Goal: Task Accomplishment & Management: Manage account settings

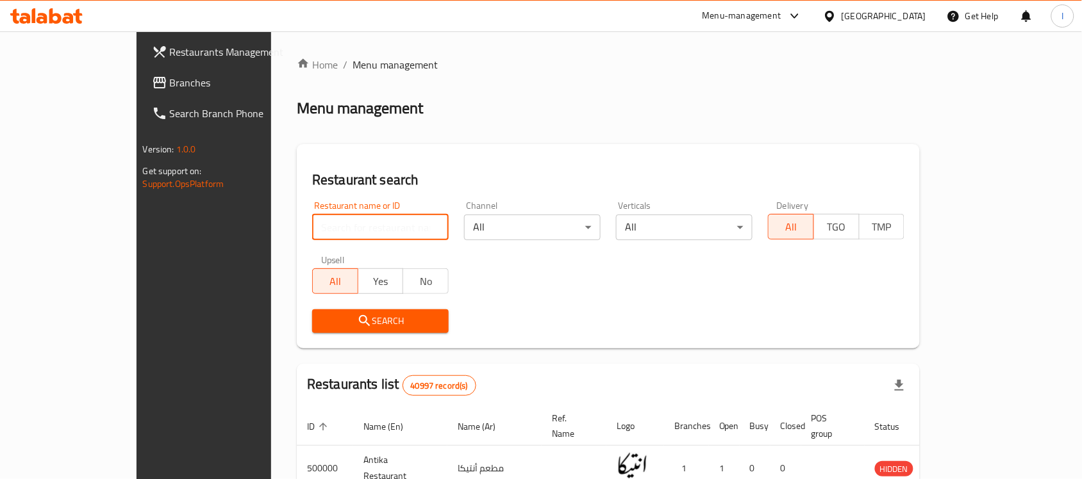
drag, startPoint x: 313, startPoint y: 224, endPoint x: 313, endPoint y: 235, distance: 10.9
click at [313, 225] on input "search" at bounding box center [380, 228] width 137 height 26
type input "h"
type input "الفيوم"
click button "Search" at bounding box center [380, 322] width 137 height 24
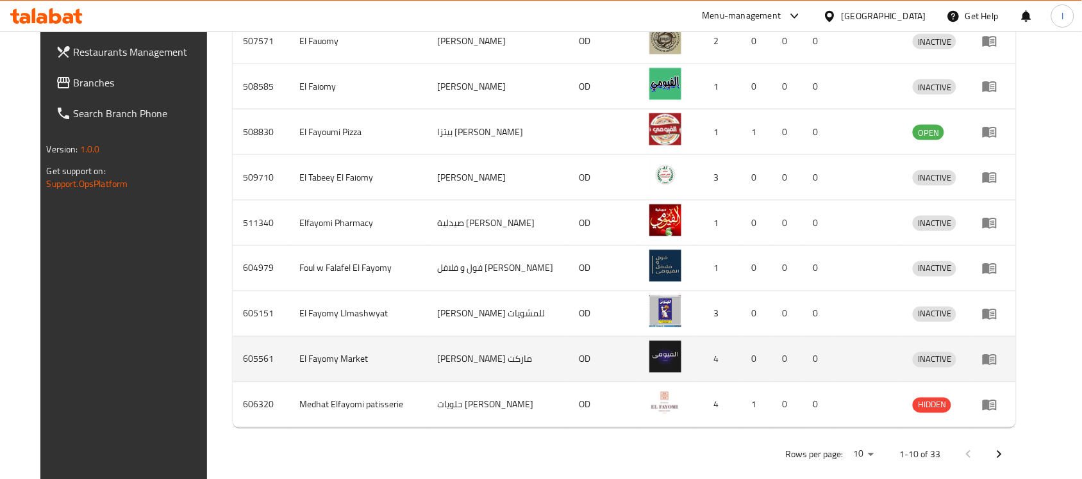
scroll to position [475, 0]
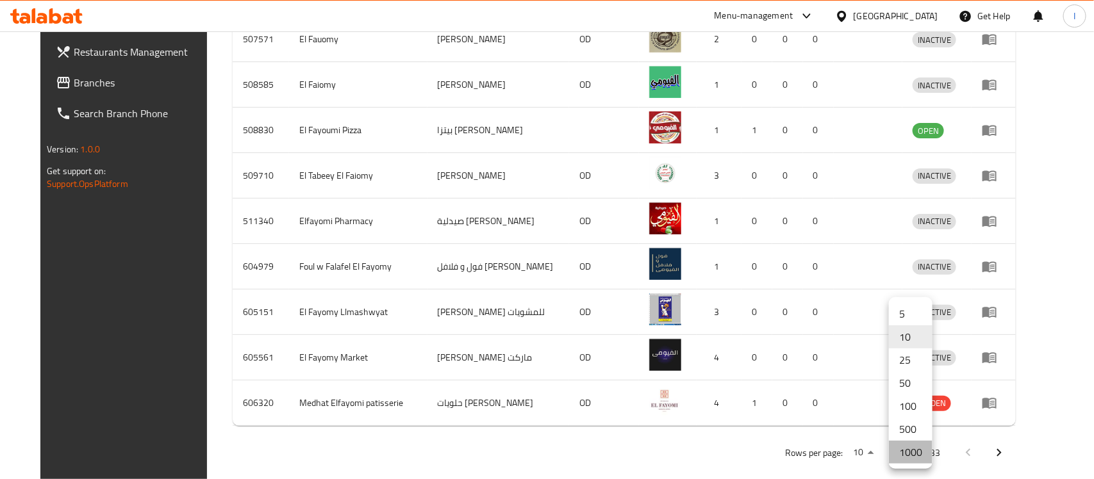
click at [904, 457] on li "1000" at bounding box center [911, 452] width 44 height 23
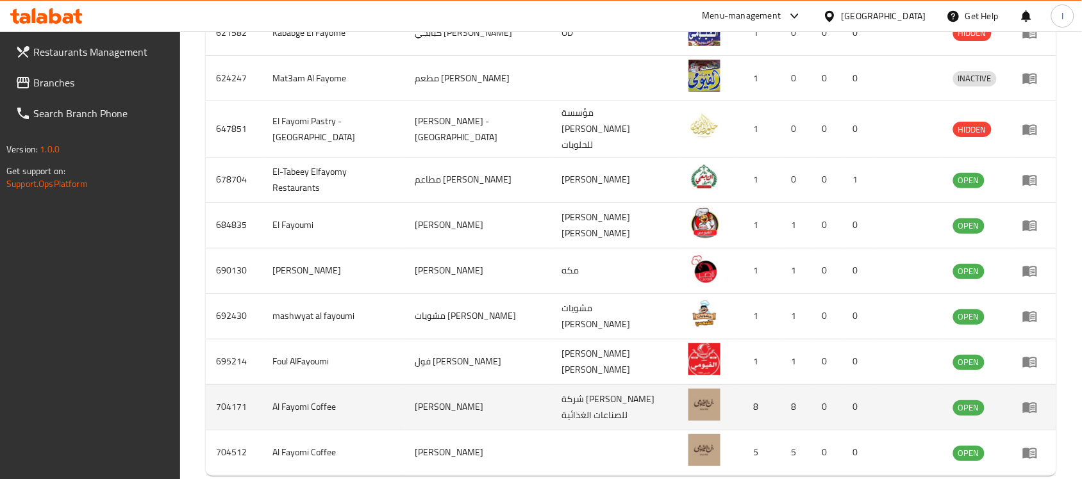
scroll to position [1532, 0]
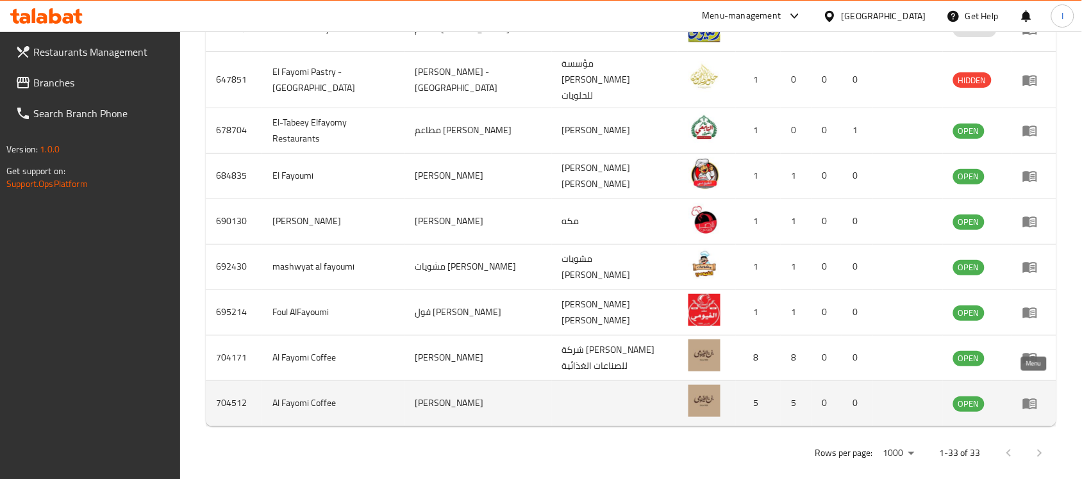
click at [1026, 399] on icon "enhanced table" at bounding box center [1030, 404] width 14 height 11
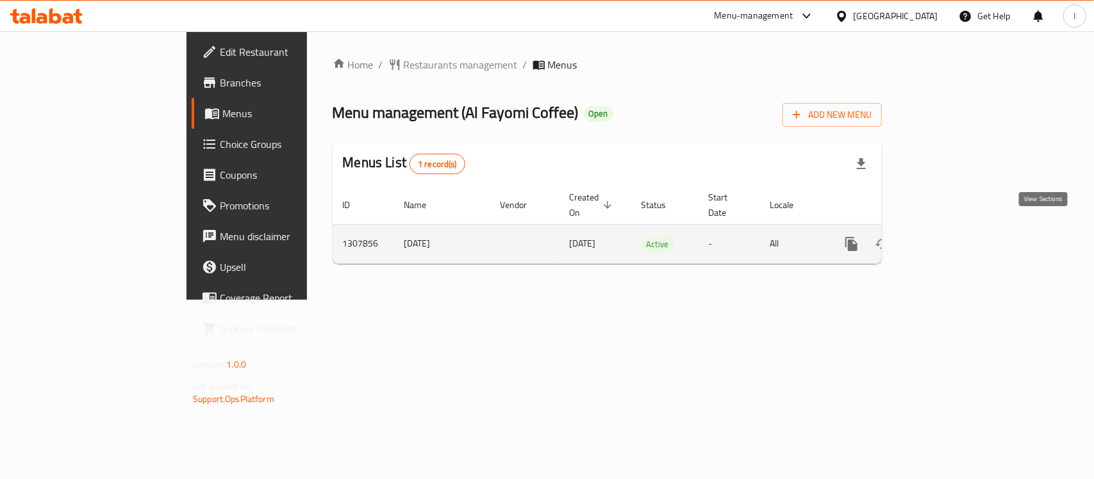
click at [952, 238] on icon "enhanced table" at bounding box center [943, 244] width 15 height 15
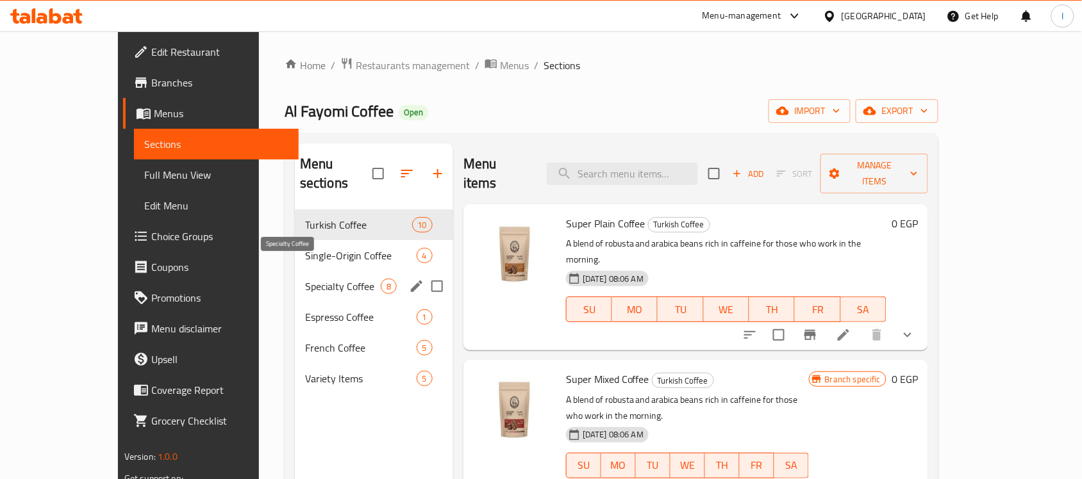
click at [305, 279] on span "Specialty Coffee" at bounding box center [343, 286] width 76 height 15
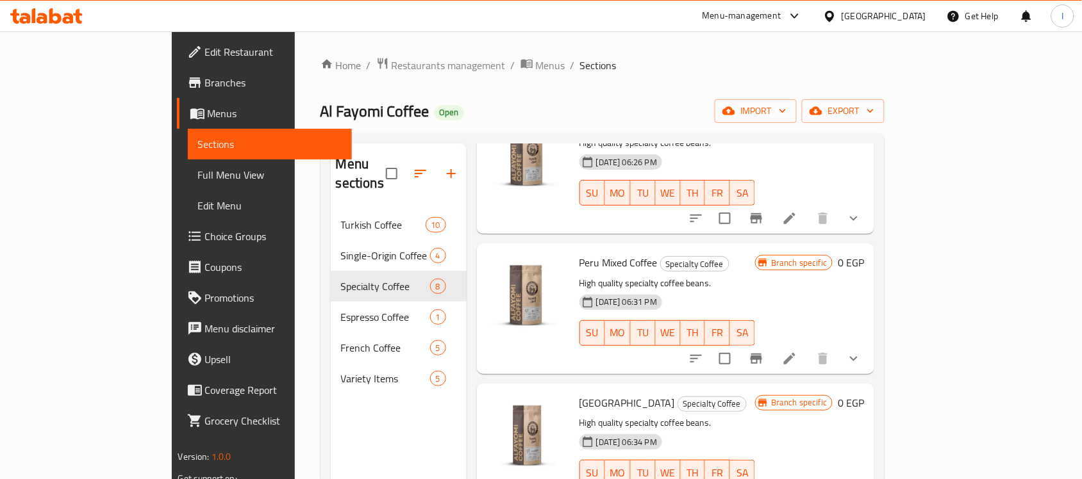
scroll to position [671, 0]
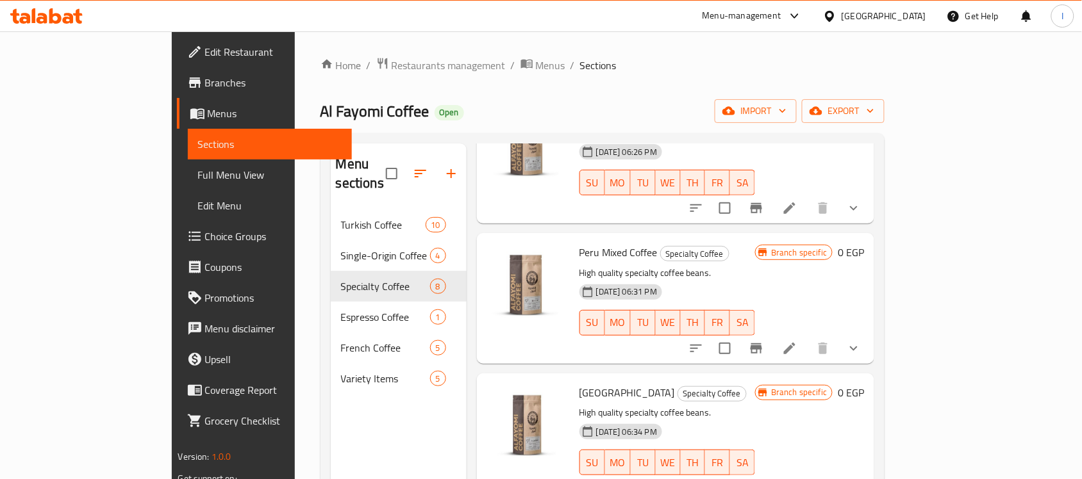
click at [760, 279] on div "[DATE] 06:31 PM SU MO TU WE TH FR SA" at bounding box center [667, 313] width 186 height 69
click at [797, 341] on icon at bounding box center [789, 348] width 15 height 15
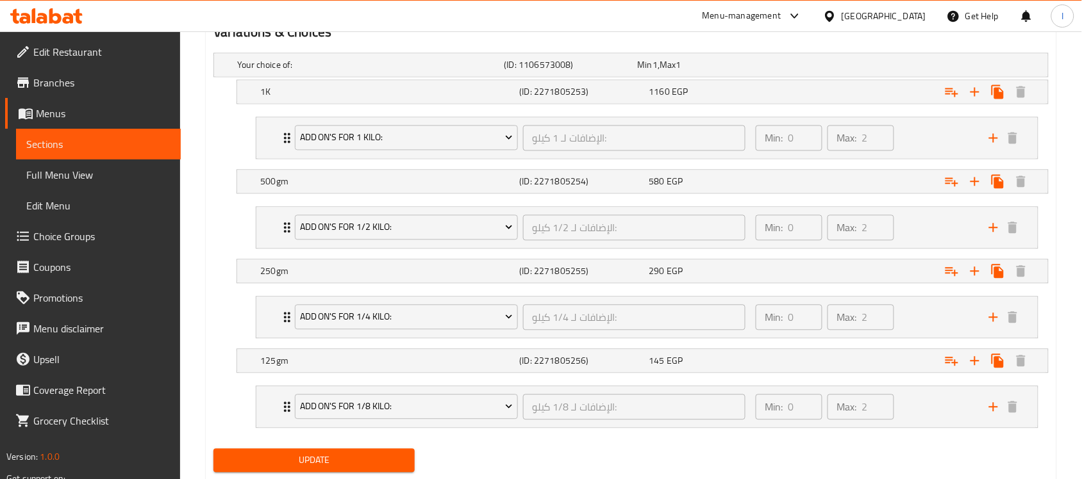
scroll to position [200, 0]
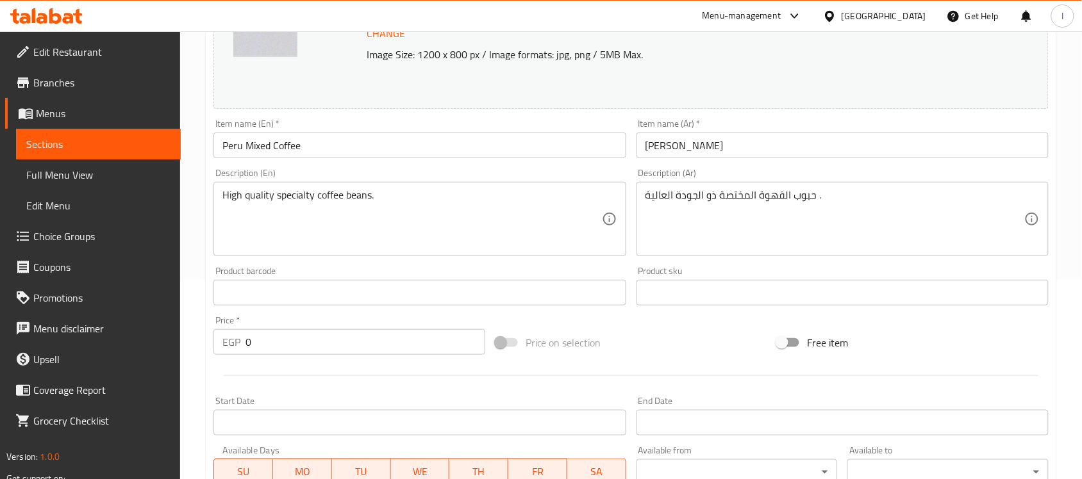
click at [80, 138] on span "Sections" at bounding box center [98, 144] width 144 height 15
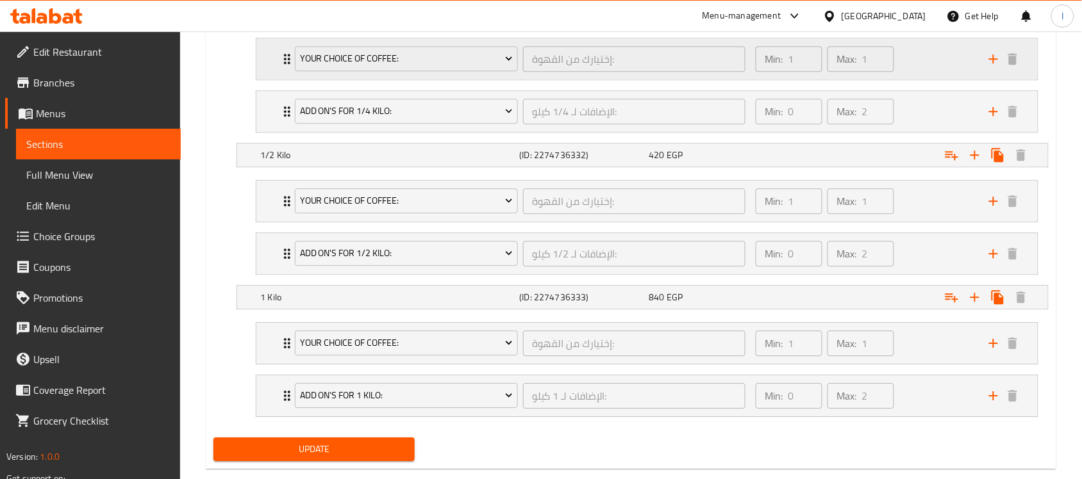
scroll to position [972, 0]
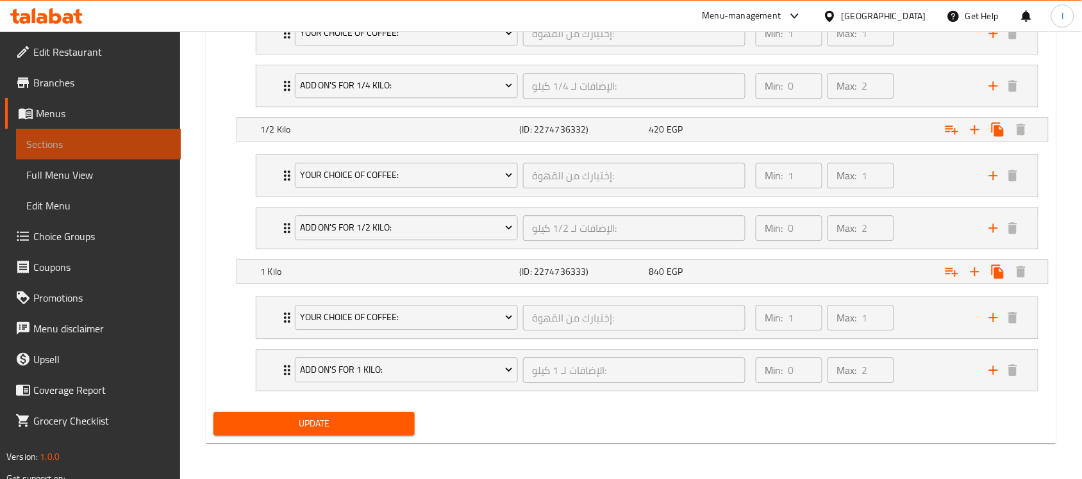
click at [67, 149] on span "Sections" at bounding box center [98, 144] width 144 height 15
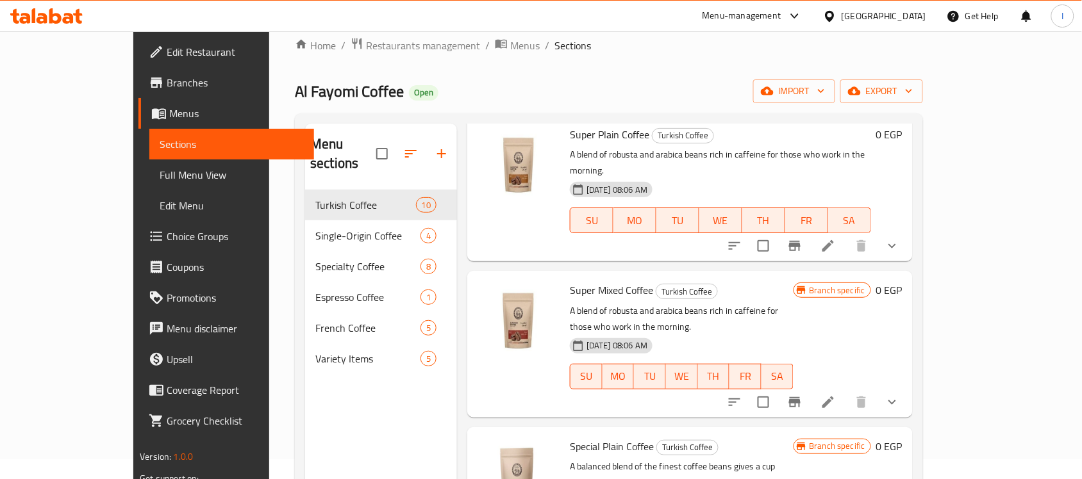
scroll to position [160, 0]
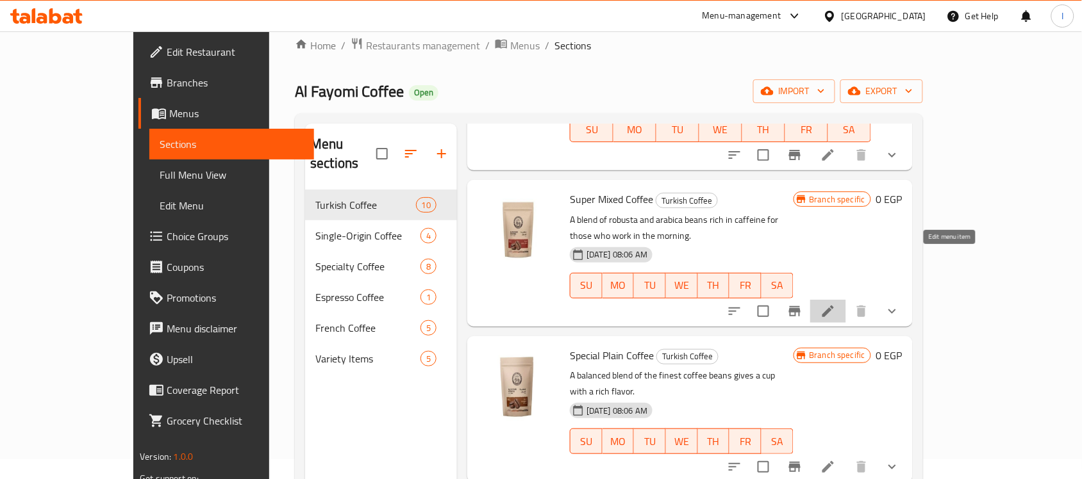
click at [836, 304] on icon at bounding box center [827, 311] width 15 height 15
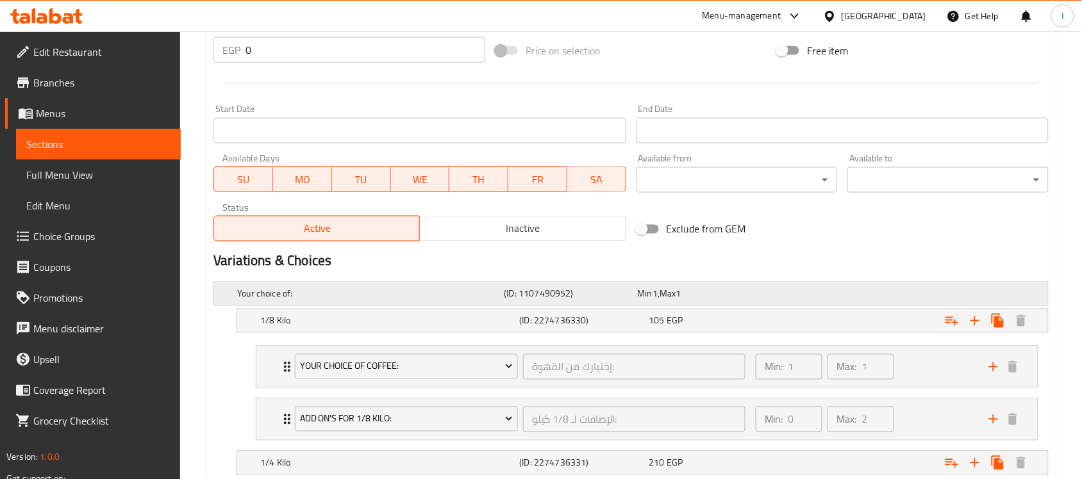
scroll to position [721, 0]
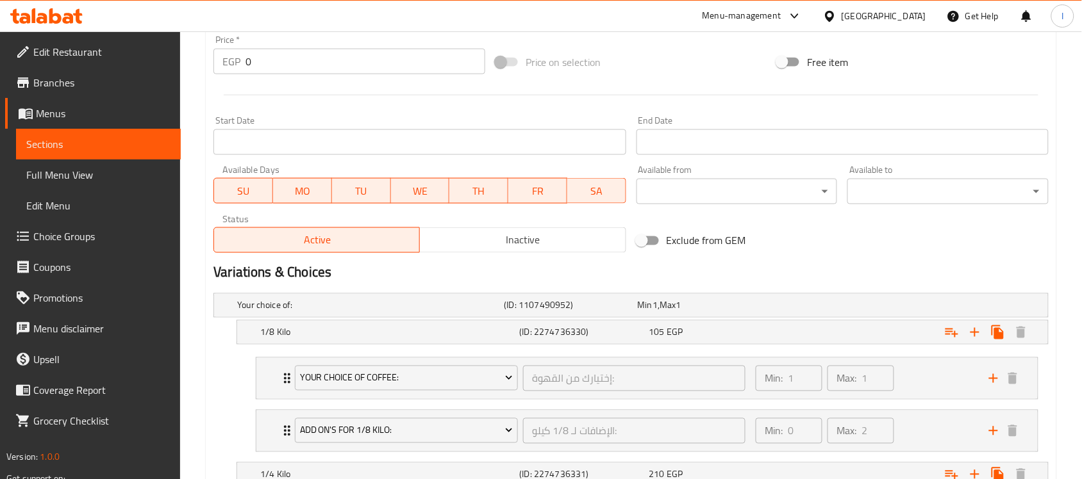
click at [93, 157] on link "Sections" at bounding box center [98, 144] width 165 height 31
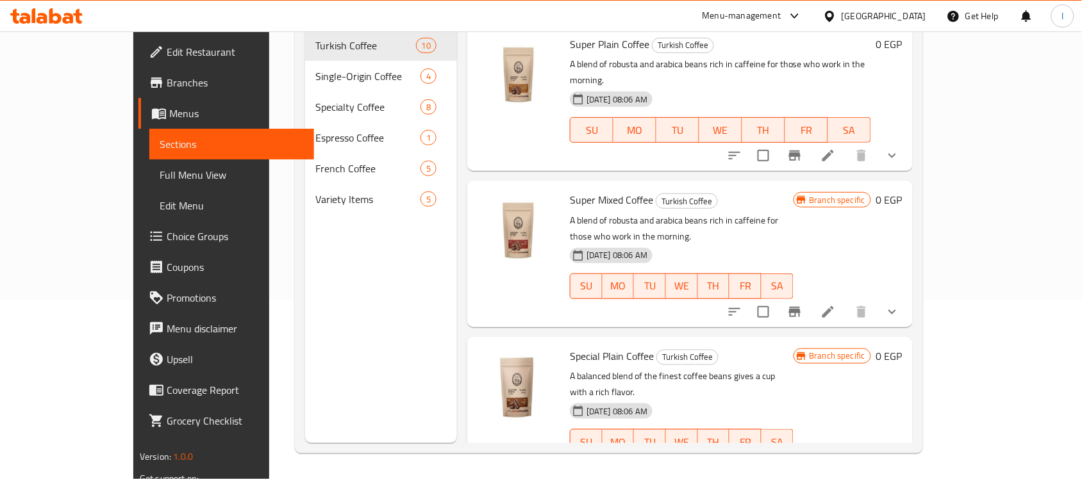
scroll to position [180, 0]
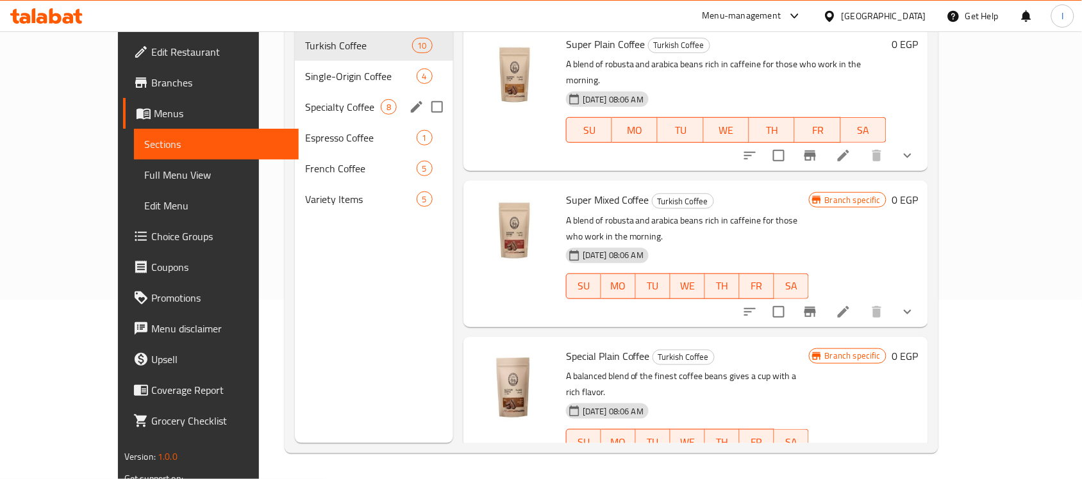
click at [322, 95] on div "Specialty Coffee 8" at bounding box center [374, 107] width 158 height 31
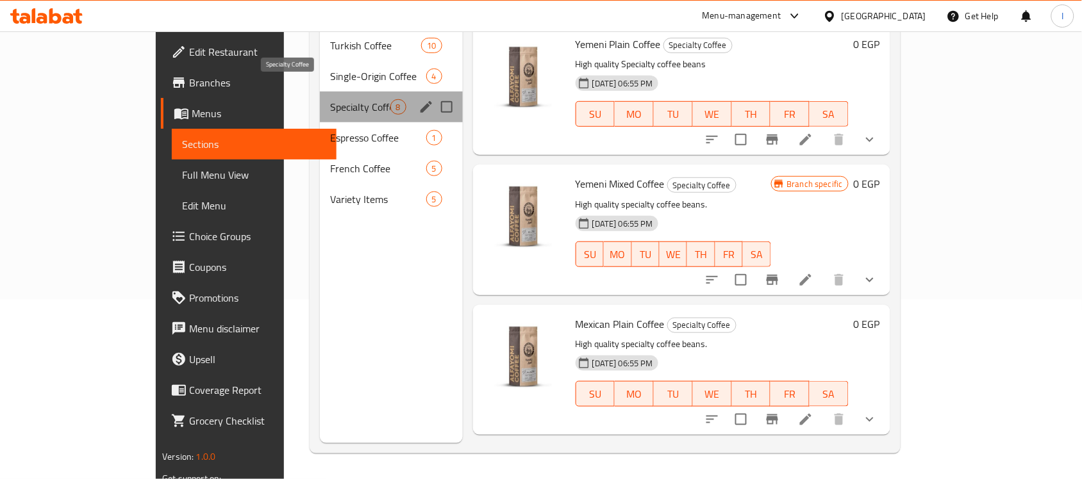
click at [330, 99] on span "Specialty Coffee" at bounding box center [360, 106] width 60 height 15
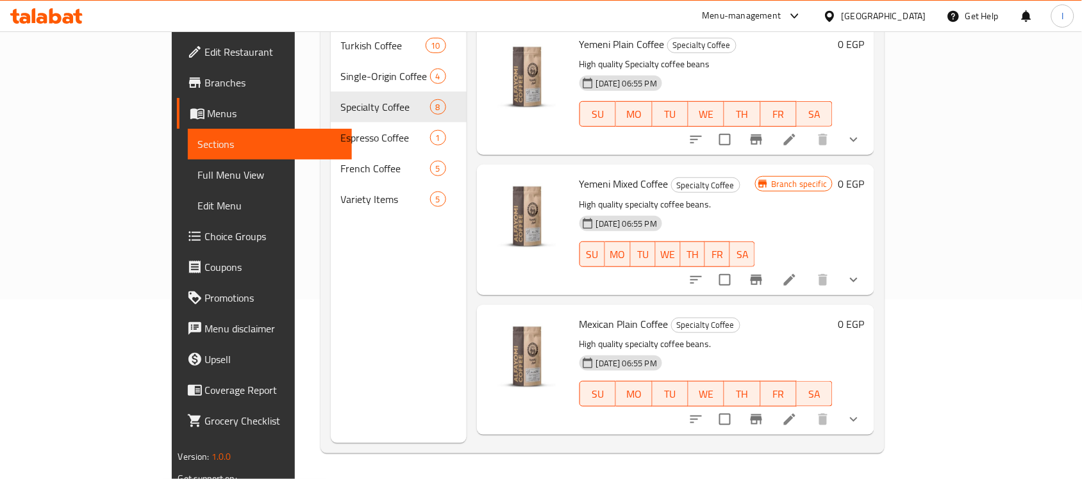
click at [198, 198] on span "Edit Menu" at bounding box center [270, 205] width 144 height 15
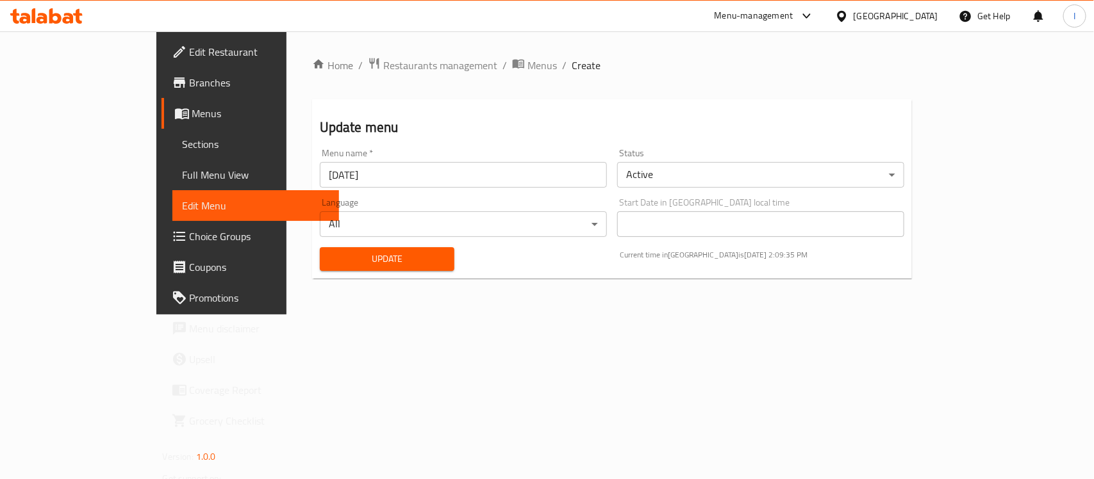
click at [183, 167] on span "Full Menu View" at bounding box center [256, 174] width 146 height 15
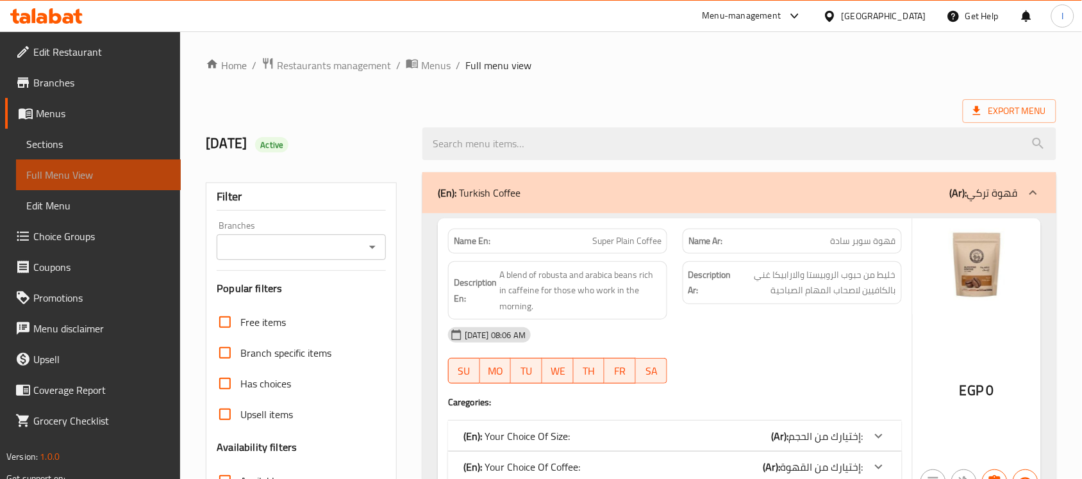
click at [104, 174] on span "Full Menu View" at bounding box center [98, 174] width 144 height 15
click at [85, 238] on span "Choice Groups" at bounding box center [101, 236] width 137 height 15
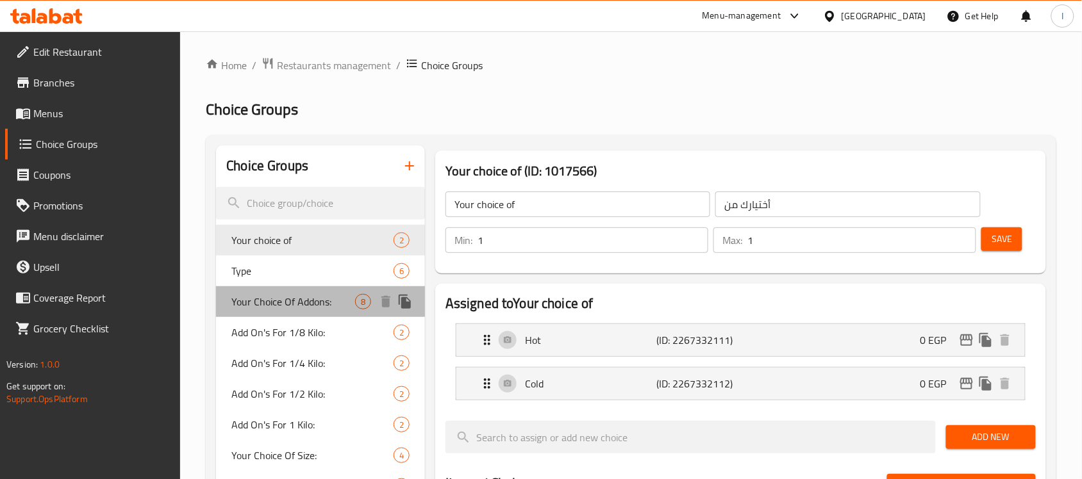
click at [301, 310] on span "Your Choice Of Addons:" at bounding box center [293, 301] width 124 height 15
type input "Your Choice Of Addons:"
type input "إختيارك من الإضافات:"
type input "0"
type input "8"
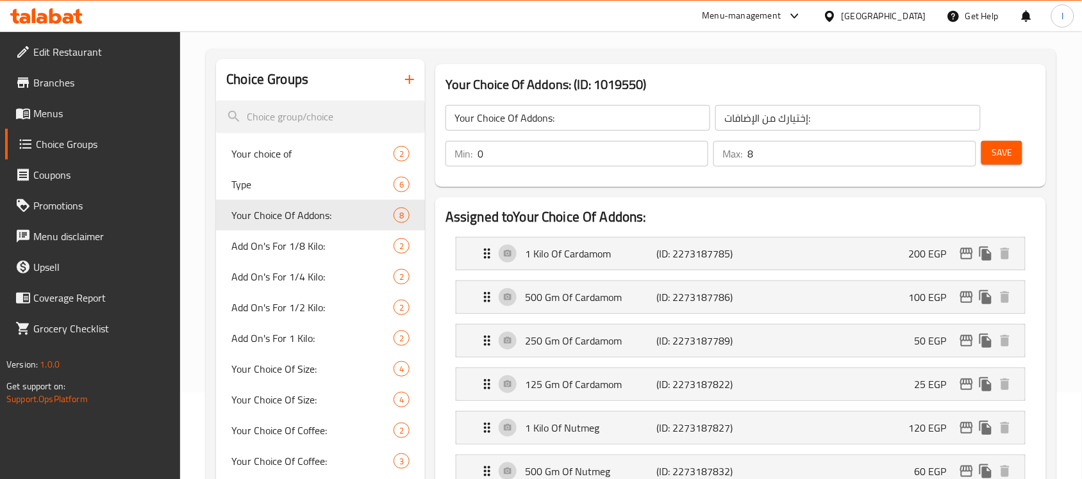
scroll to position [80, 0]
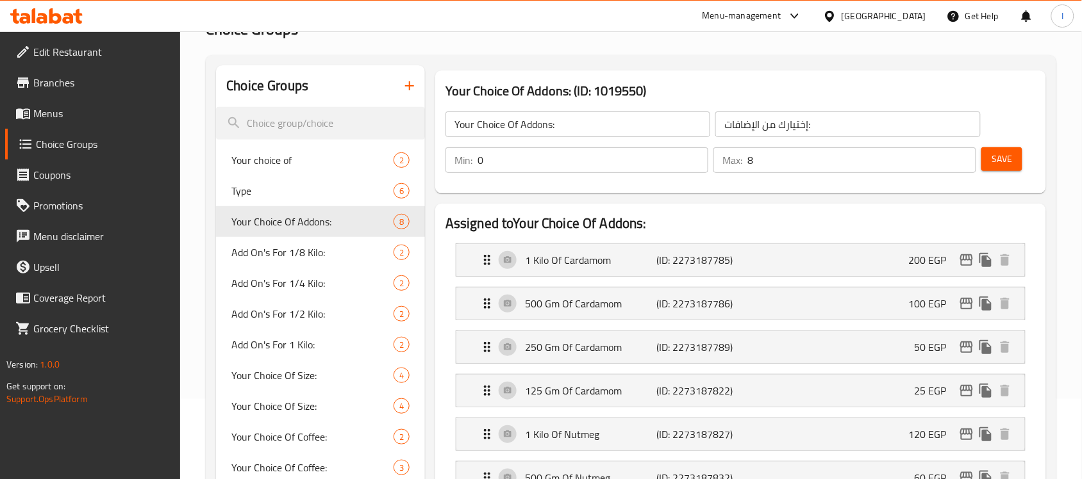
click at [64, 112] on span "Menus" at bounding box center [101, 113] width 137 height 15
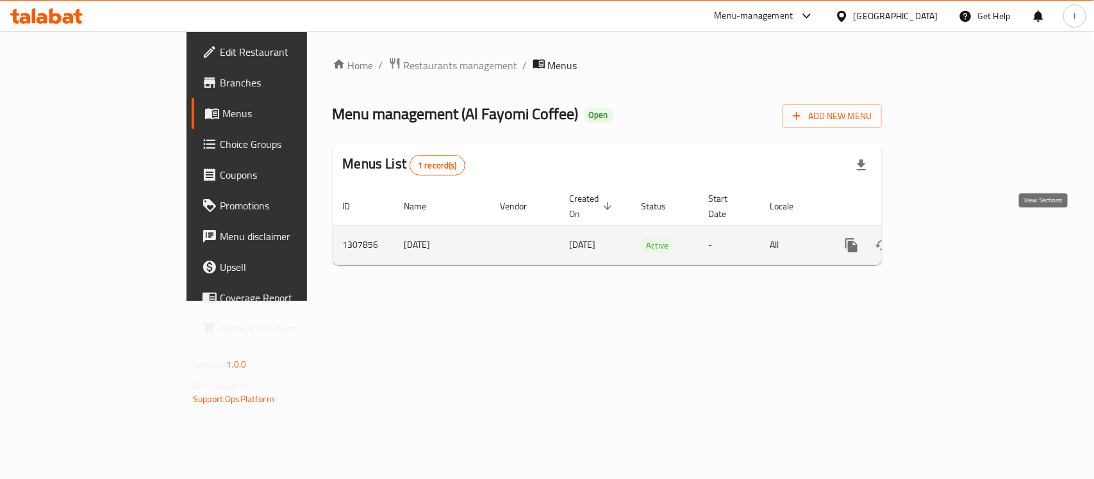
click at [952, 238] on icon "enhanced table" at bounding box center [943, 245] width 15 height 15
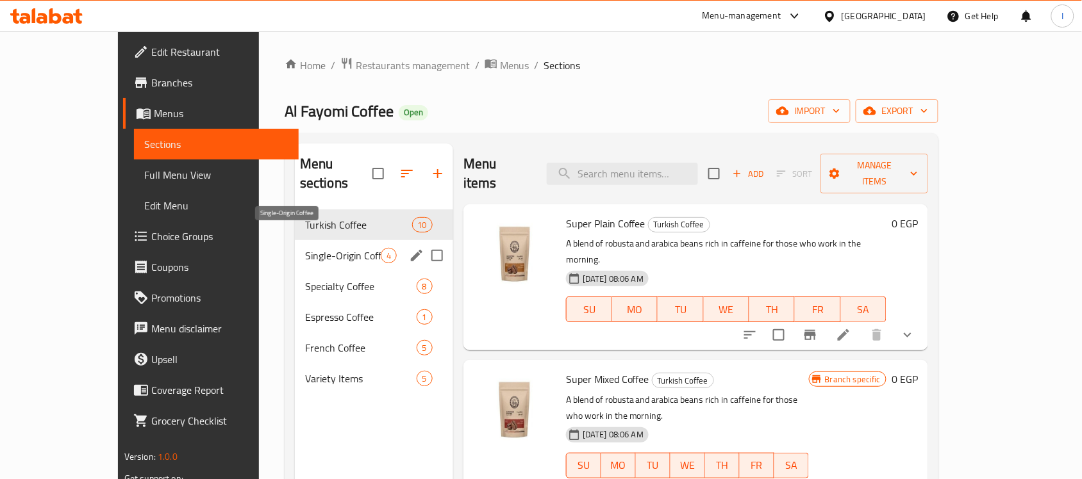
click at [305, 248] on span "Single-Origin Coffee" at bounding box center [343, 255] width 76 height 15
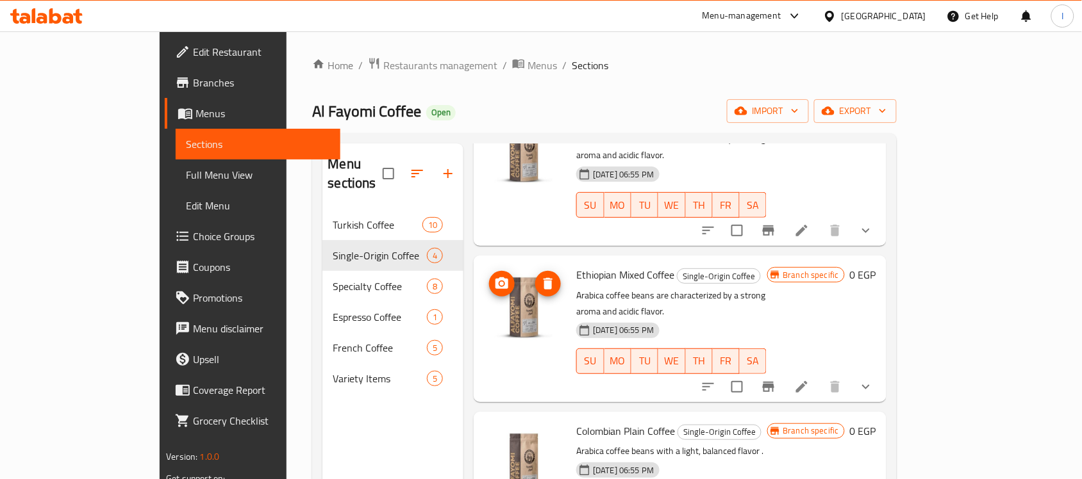
scroll to position [112, 0]
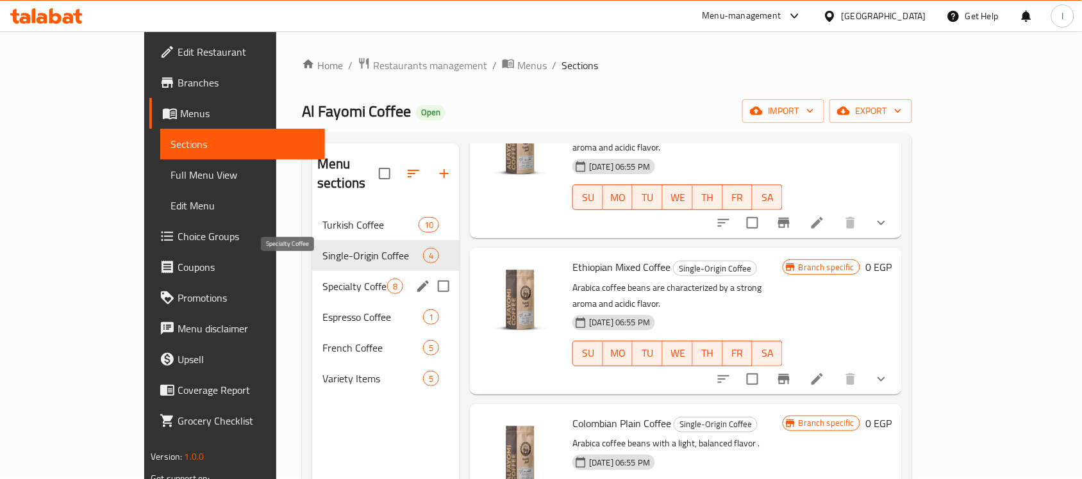
click at [312, 271] on div "Specialty Coffee 8" at bounding box center [385, 286] width 147 height 31
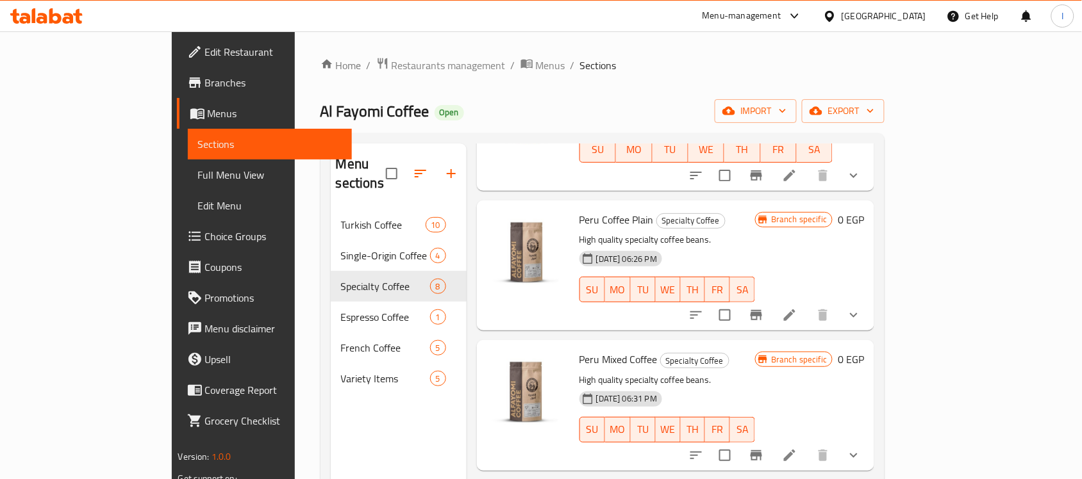
scroll to position [591, 0]
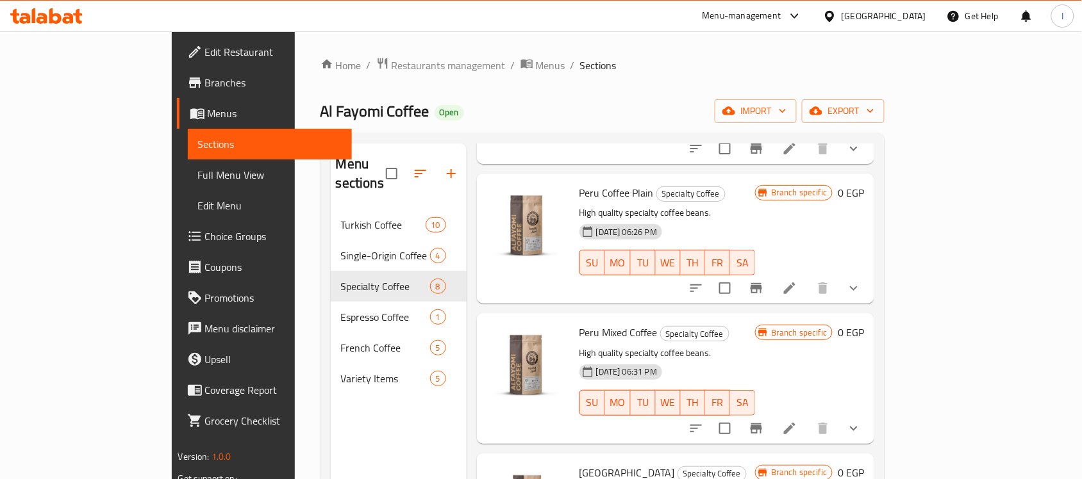
click at [709, 324] on h6 "Peru Mixed Coffee Specialty Coffee" at bounding box center [667, 333] width 176 height 18
click at [797, 421] on icon at bounding box center [789, 428] width 15 height 15
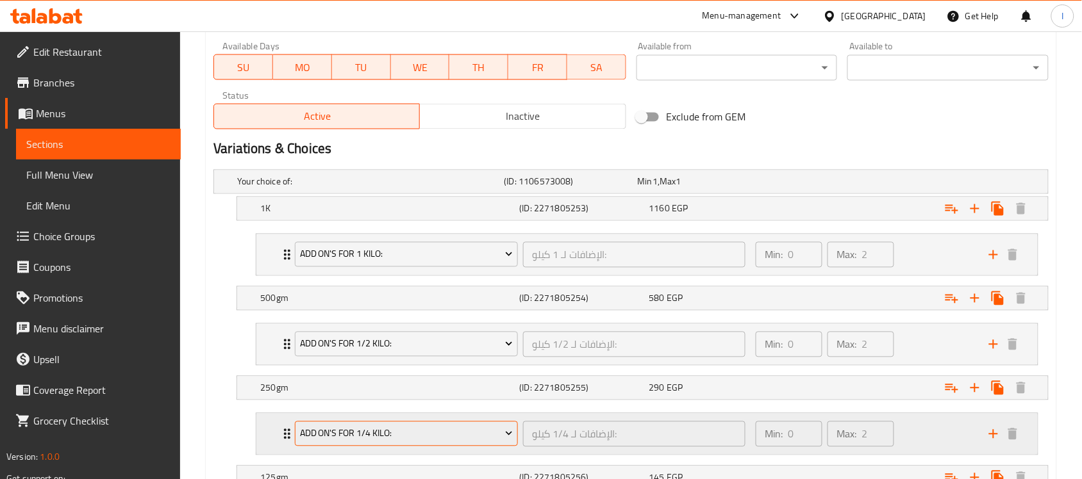
scroll to position [601, 0]
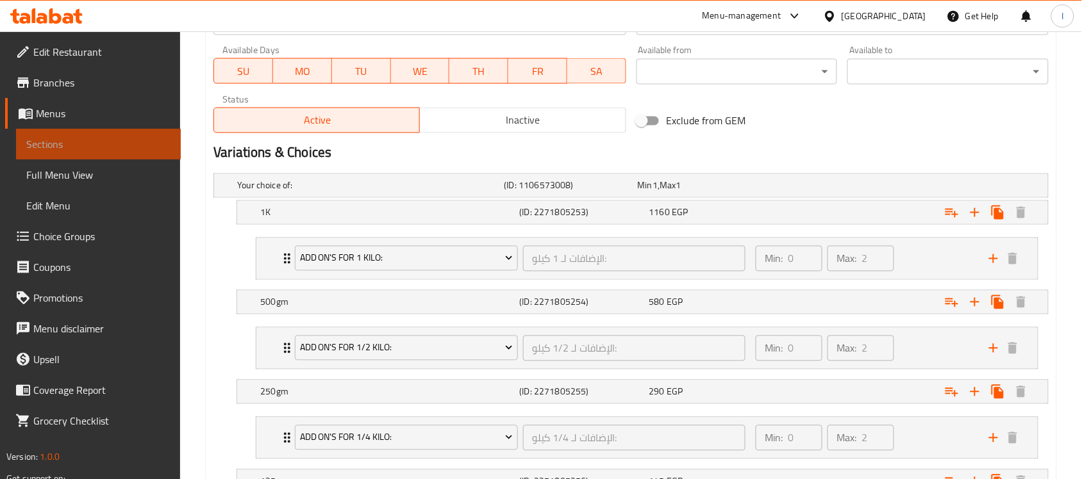
drag, startPoint x: 96, startPoint y: 141, endPoint x: 103, endPoint y: 147, distance: 9.5
click at [95, 141] on span "Sections" at bounding box center [98, 144] width 144 height 15
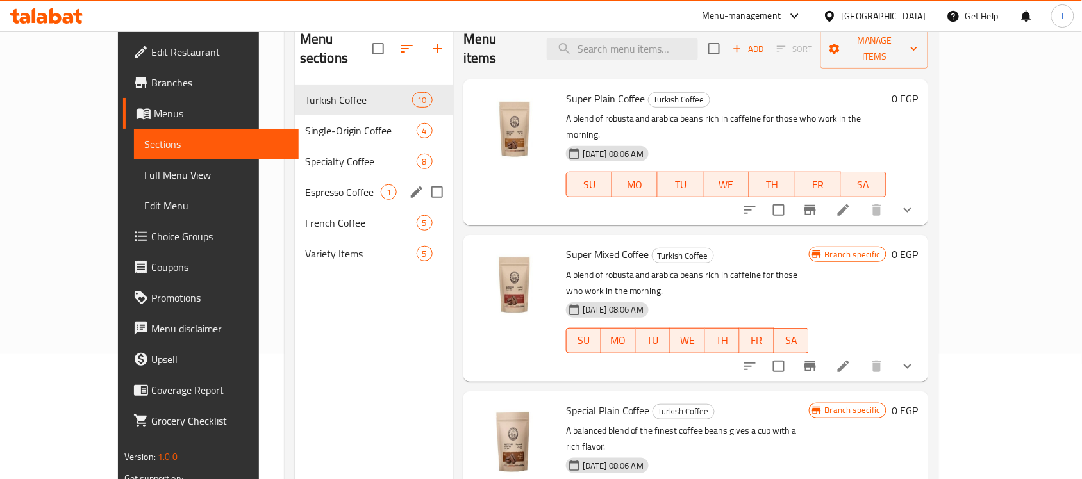
scroll to position [100, 0]
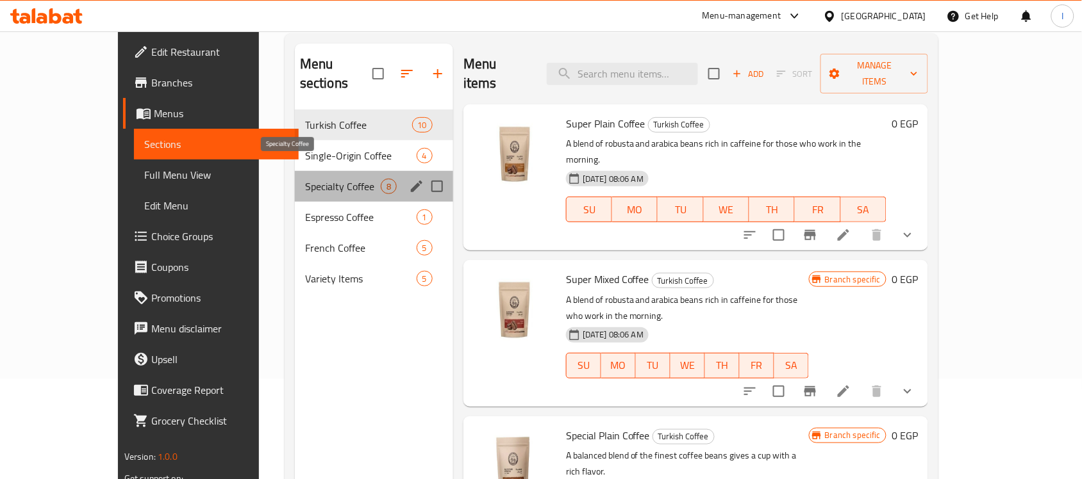
click at [327, 179] on span "Specialty Coffee" at bounding box center [343, 186] width 76 height 15
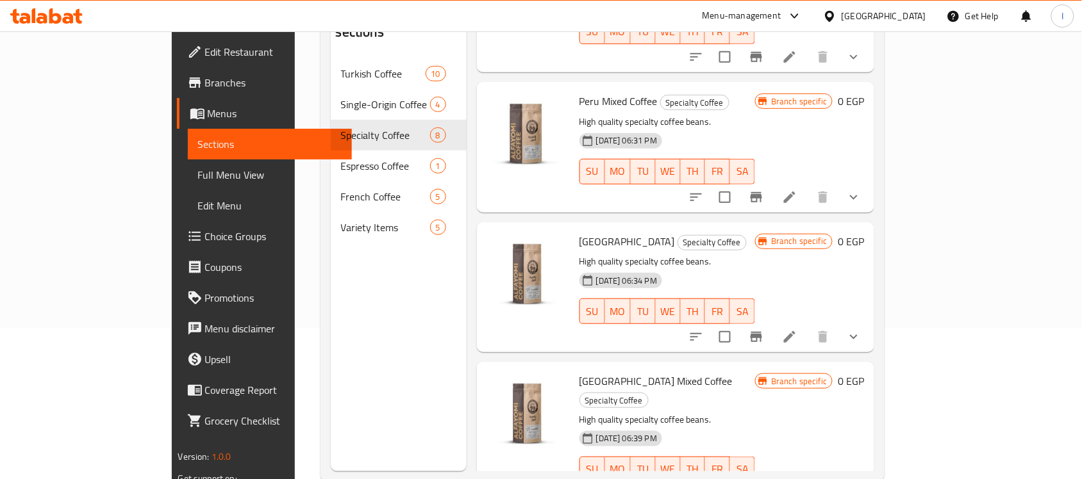
scroll to position [180, 0]
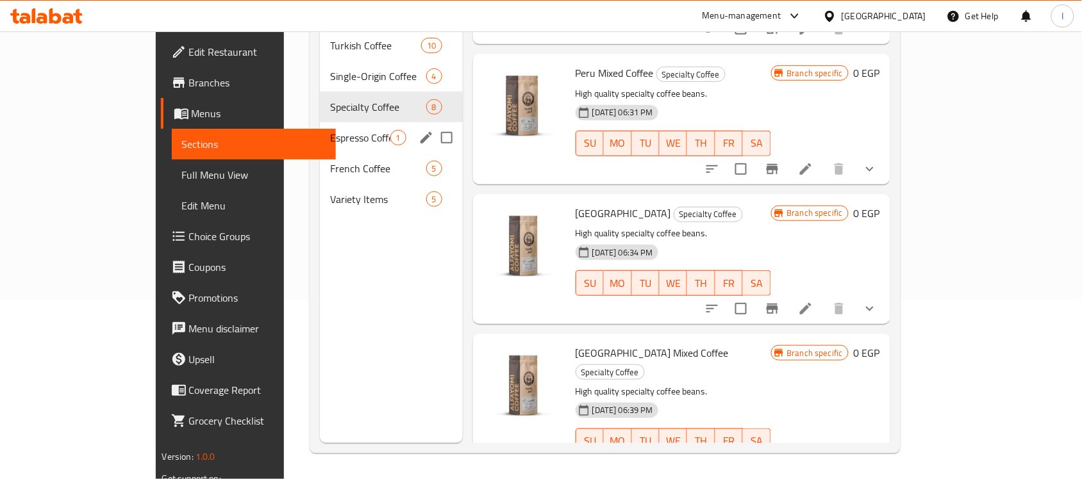
click at [330, 130] on span "Espresso Coffee" at bounding box center [360, 137] width 60 height 15
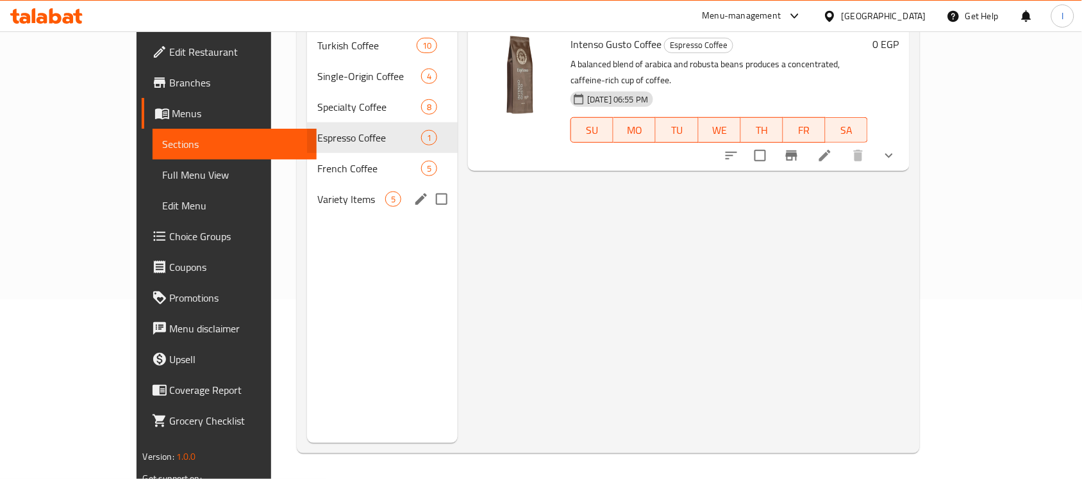
click at [307, 184] on div "Variety Items 5" at bounding box center [382, 199] width 151 height 31
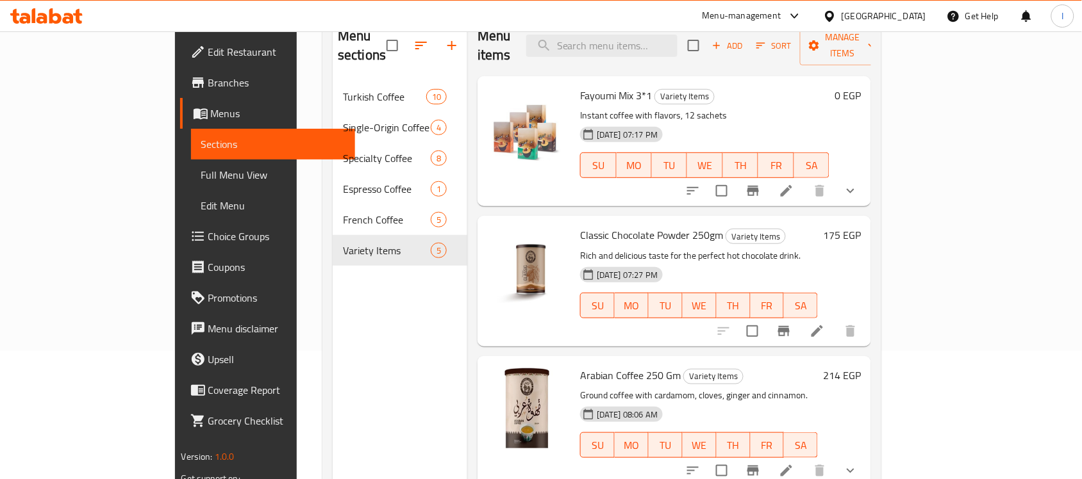
scroll to position [100, 0]
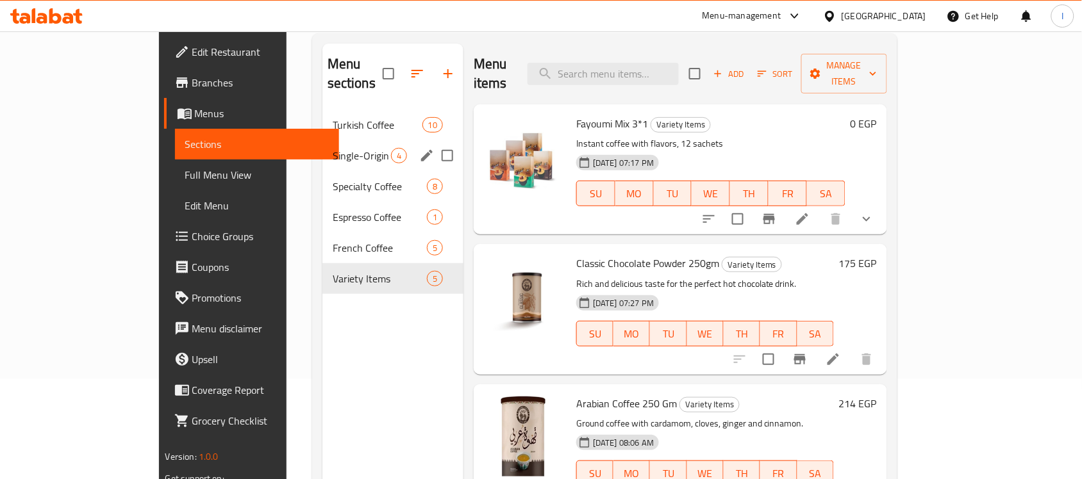
click at [333, 148] on span "Single-Origin Coffee" at bounding box center [362, 155] width 58 height 15
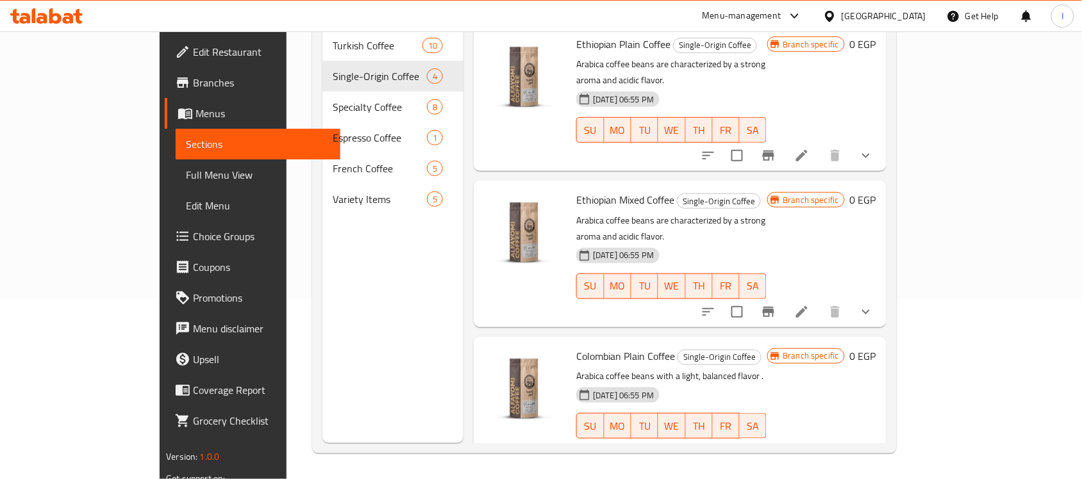
scroll to position [100, 0]
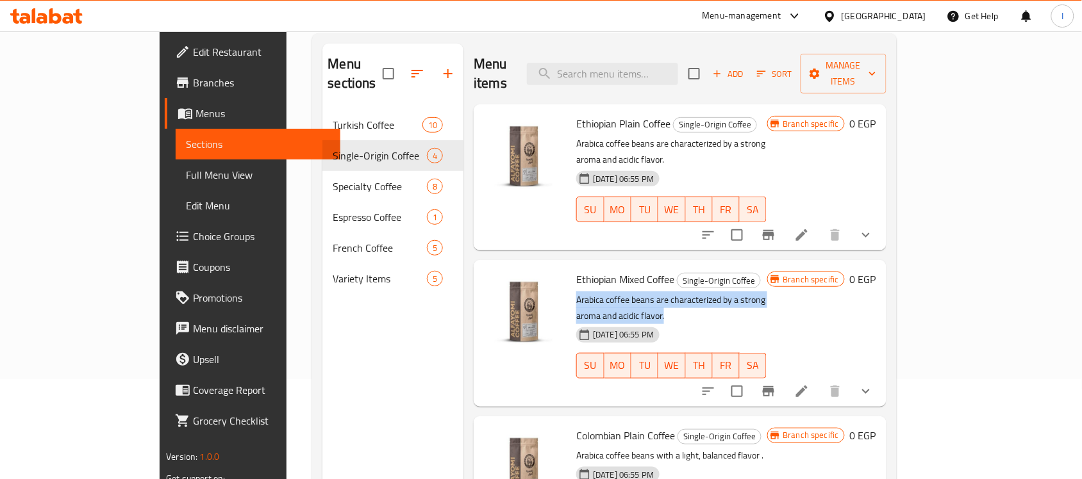
click at [772, 265] on div "Ethiopian Mixed Coffee Single-Origin Coffee Arabica coffee beans are characteri…" at bounding box center [671, 333] width 201 height 136
click at [820, 380] on li at bounding box center [802, 391] width 36 height 23
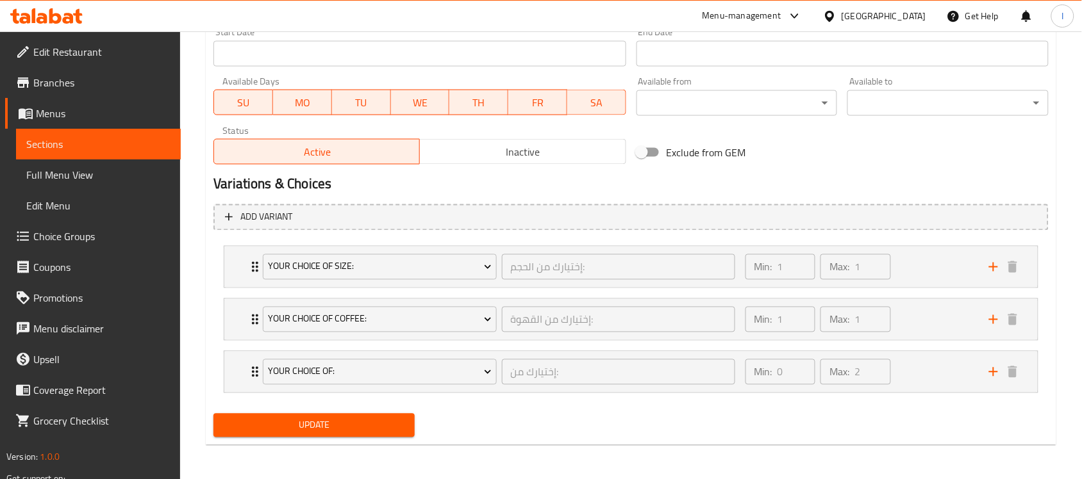
scroll to position [562, 0]
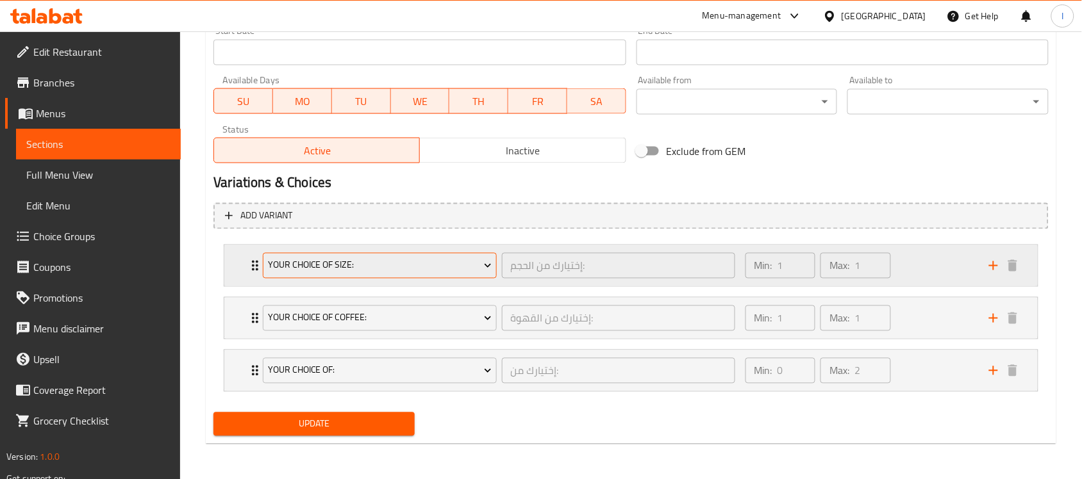
click at [466, 270] on span "Your Choice Of Size:" at bounding box center [380, 266] width 224 height 16
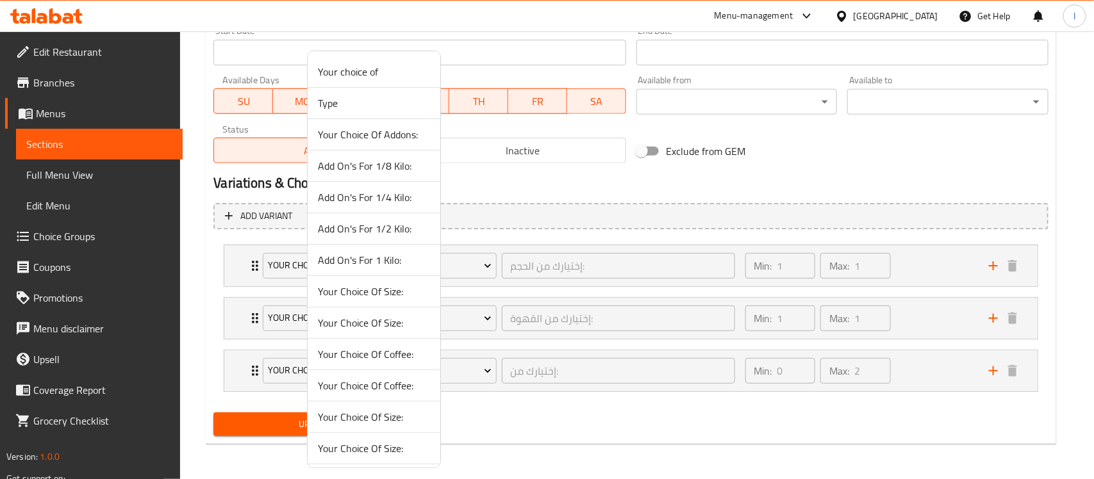
click at [931, 270] on div at bounding box center [547, 239] width 1094 height 479
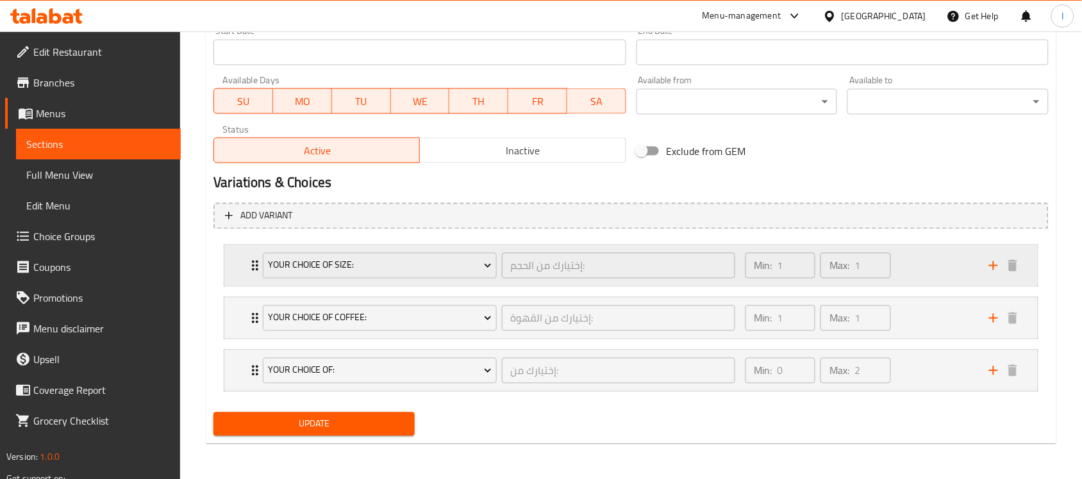
click at [994, 270] on icon "add" at bounding box center [993, 265] width 15 height 15
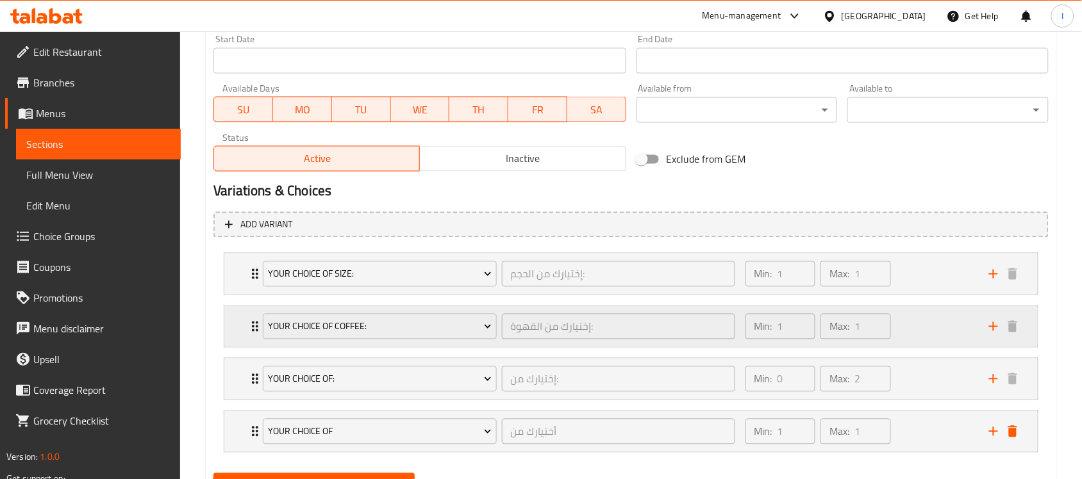
click at [387, 309] on div "Your Choice Of Coffee: إختيارك من القهوة: ​" at bounding box center [498, 326] width 487 height 41
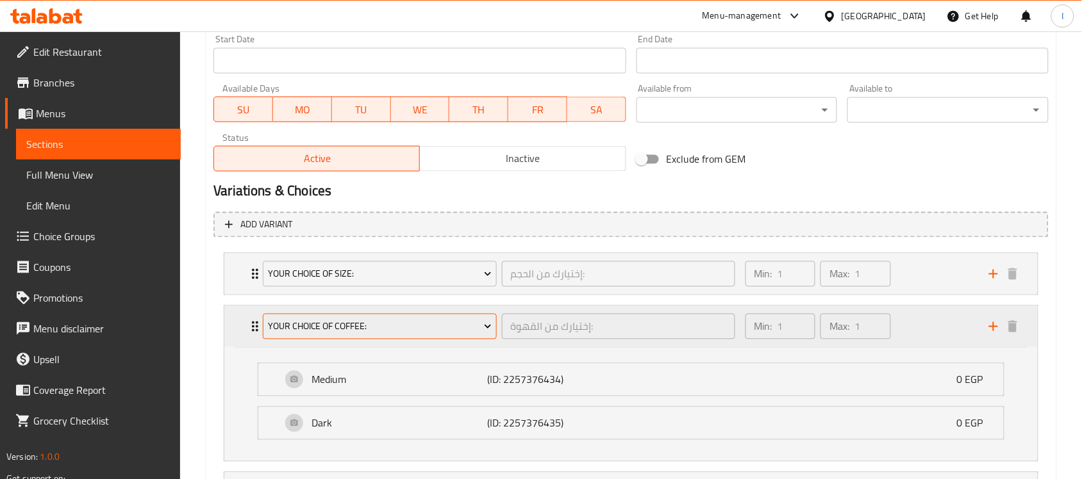
click at [388, 324] on span "Your Choice Of Coffee:" at bounding box center [380, 327] width 224 height 16
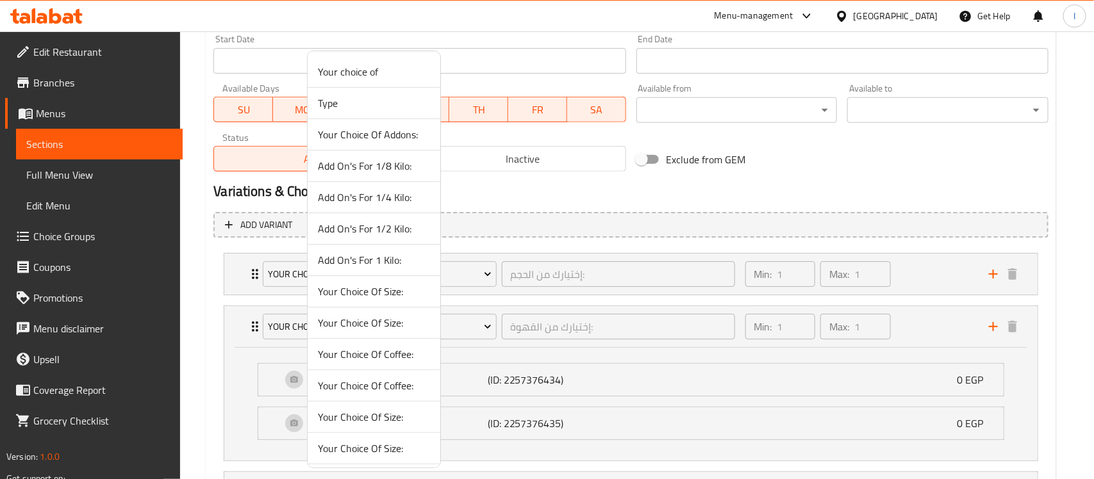
click at [399, 133] on span "Your Choice Of Addons:" at bounding box center [374, 134] width 112 height 15
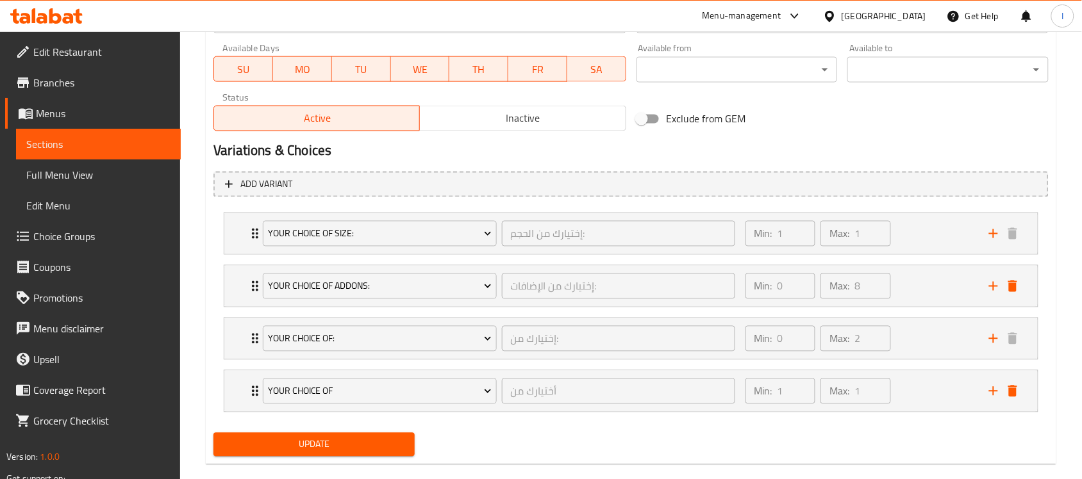
scroll to position [625, 0]
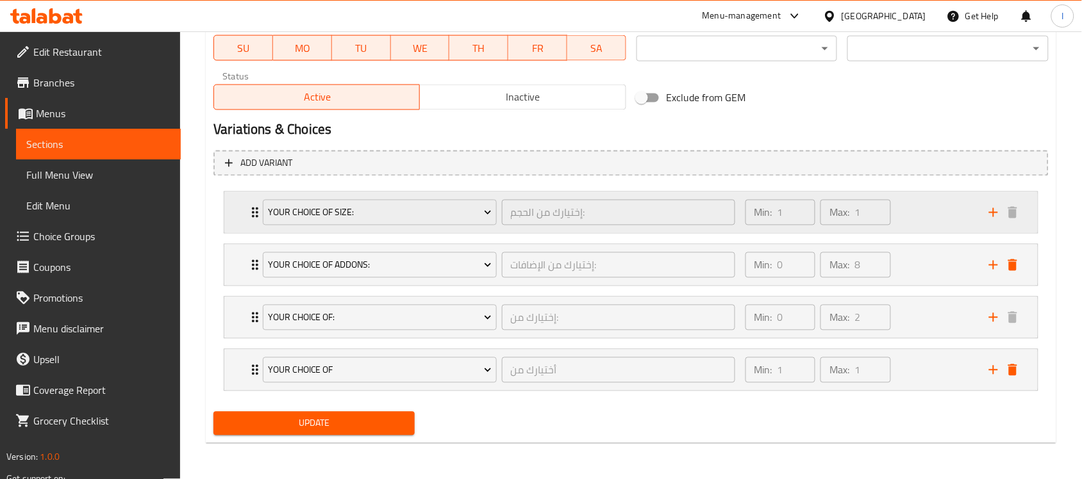
click at [949, 206] on div "Min: 1 ​ Max: 1 ​" at bounding box center [860, 212] width 244 height 41
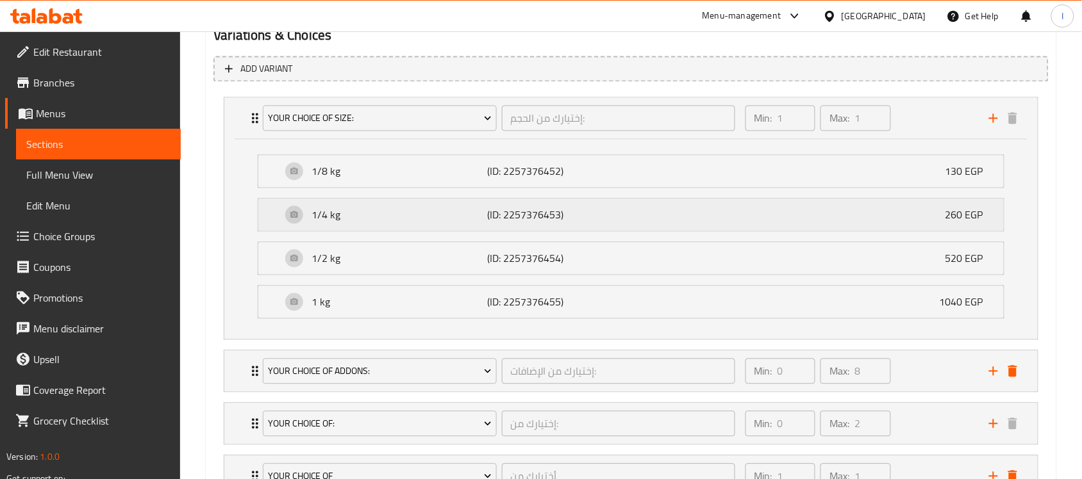
scroll to position [745, 0]
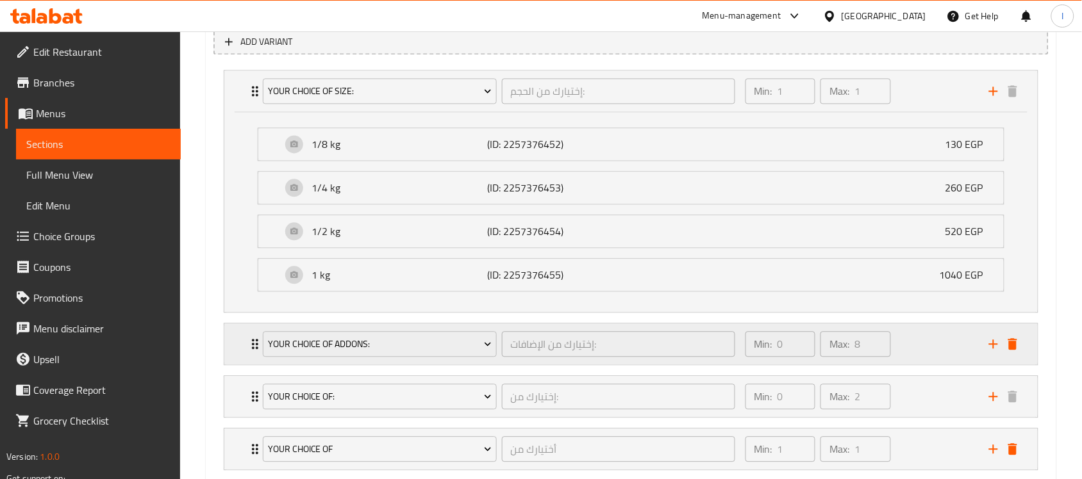
click at [958, 356] on div "Min: 0 ​ Max: 8 ​" at bounding box center [860, 344] width 244 height 41
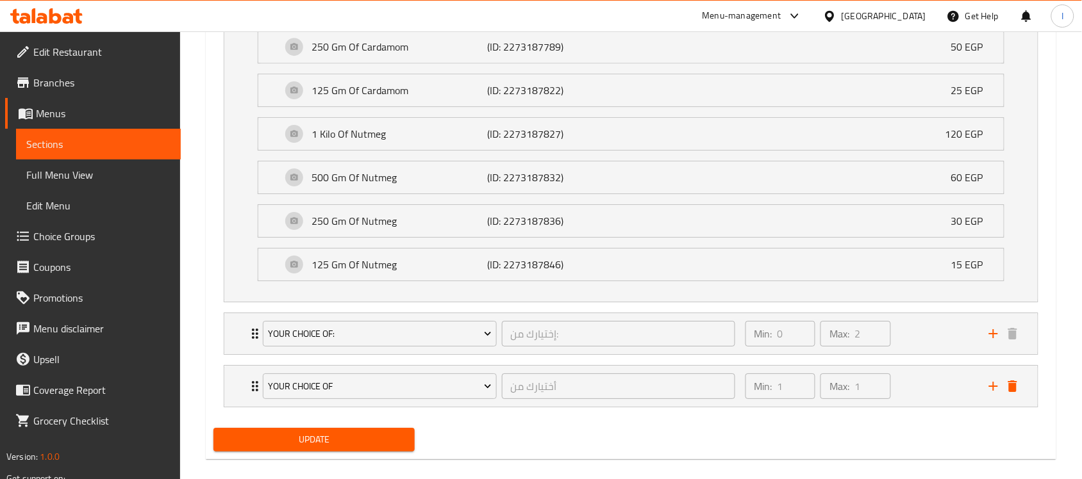
scroll to position [1203, 0]
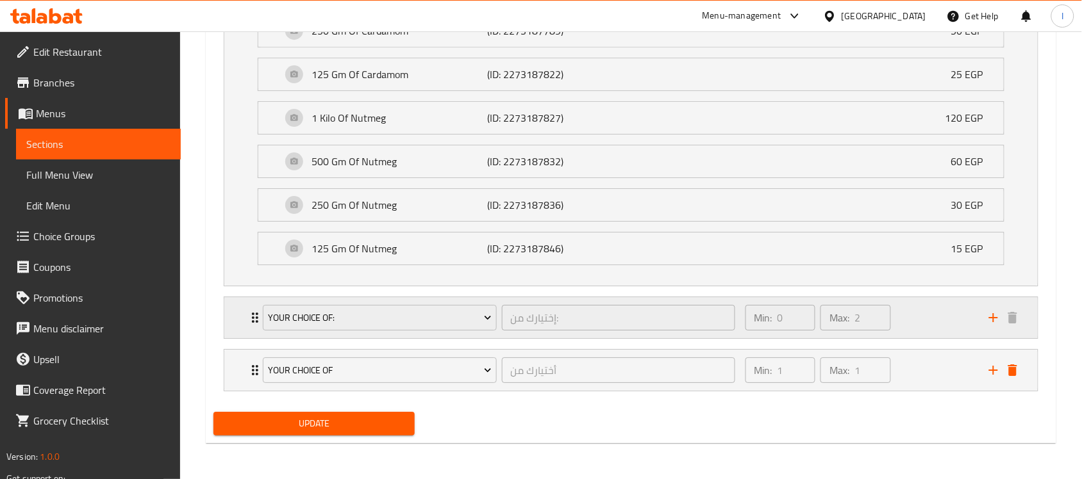
click at [929, 322] on div "Min: 0 ​ Max: 2 ​" at bounding box center [860, 317] width 244 height 41
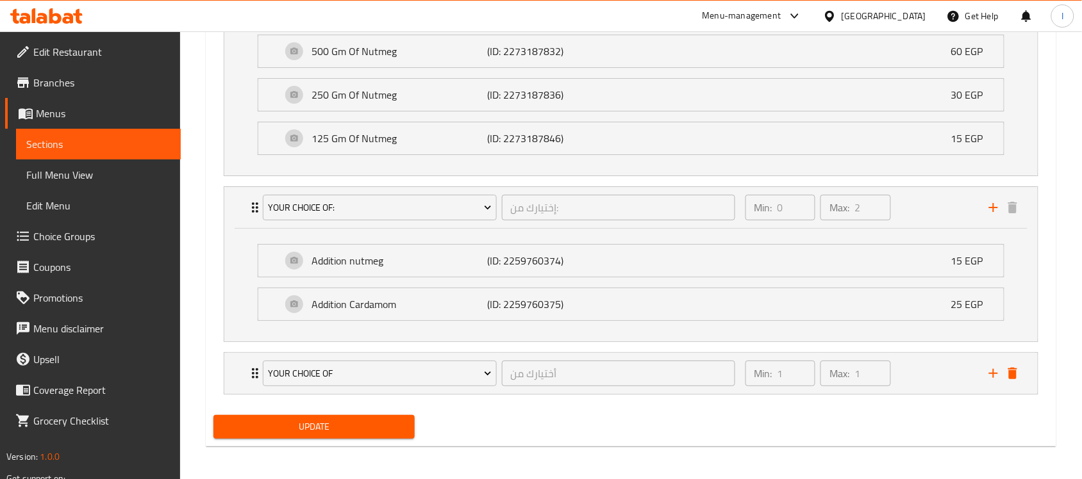
scroll to position [1318, 0]
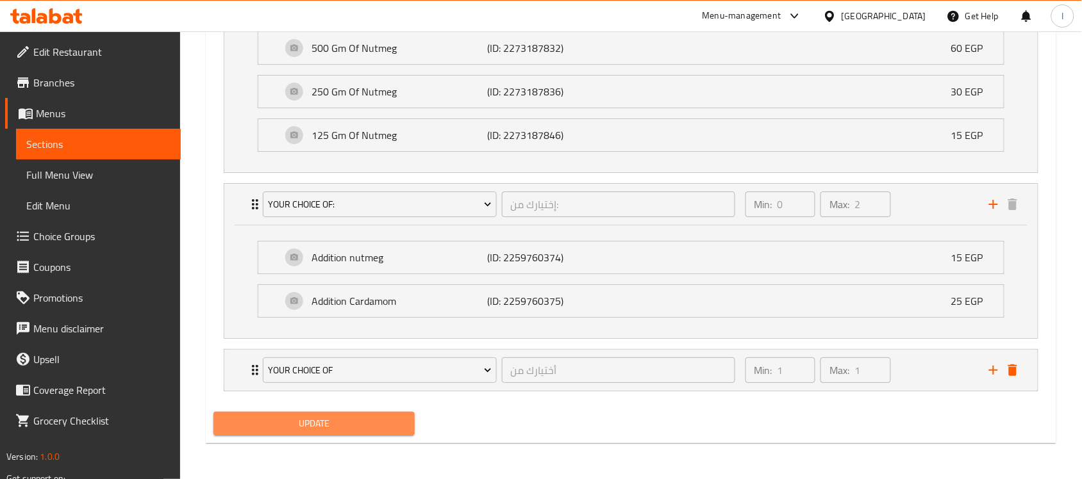
click at [387, 421] on span "Update" at bounding box center [314, 424] width 181 height 16
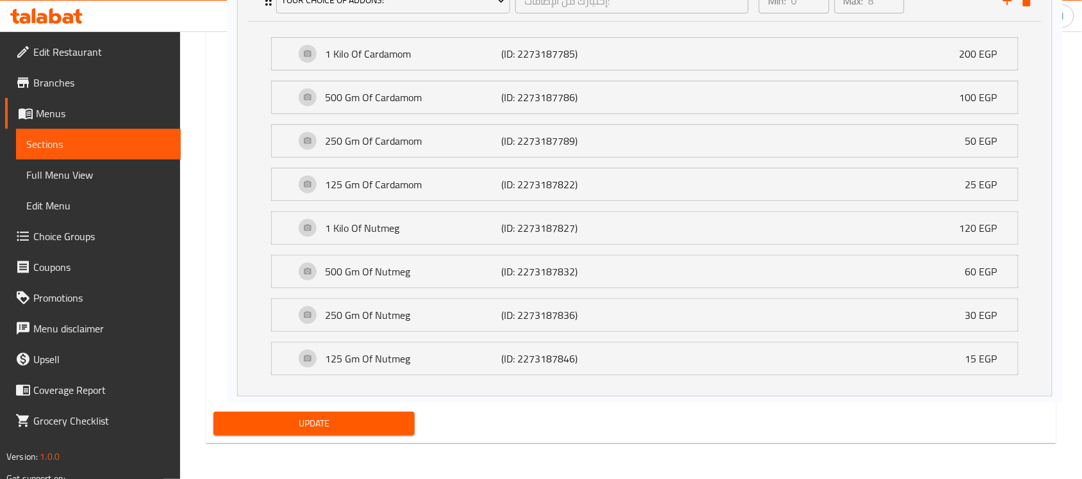
drag, startPoint x: 923, startPoint y: 99, endPoint x: 933, endPoint y: 4, distance: 96.1
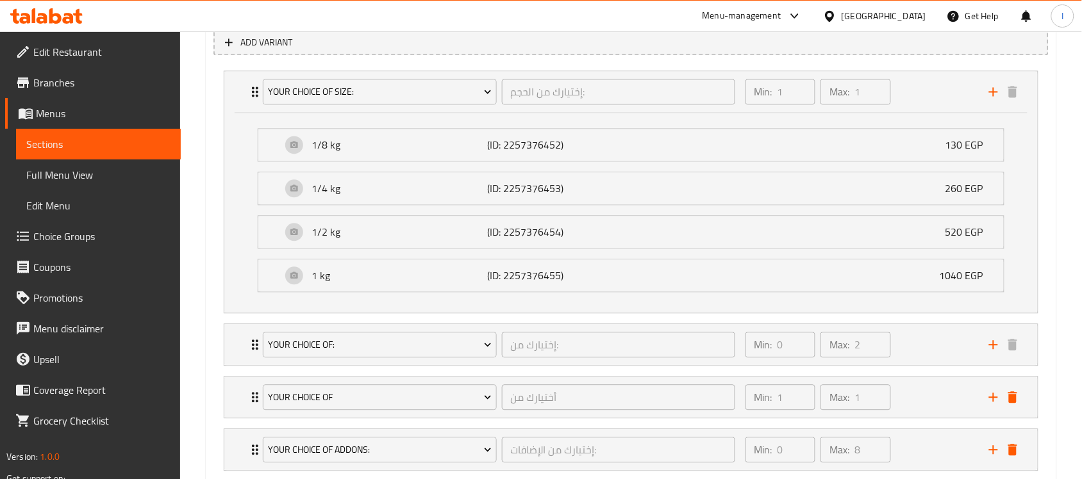
scroll to position [745, 0]
click at [859, 148] on div "1/8 kg (ID: 2257376452) 130 EGP" at bounding box center [634, 144] width 707 height 32
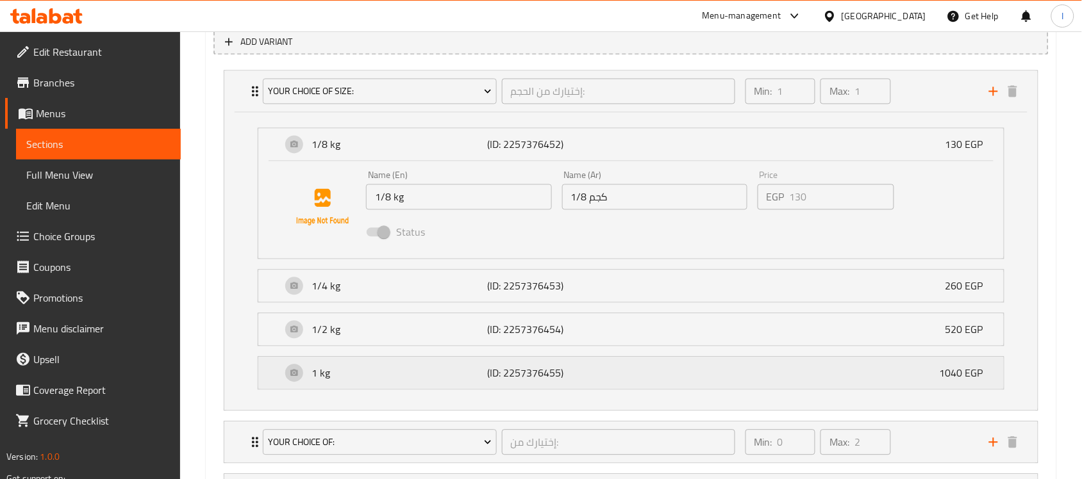
click at [627, 369] on div "1 kg (ID: 2257376455) 1040 EGP" at bounding box center [634, 373] width 707 height 32
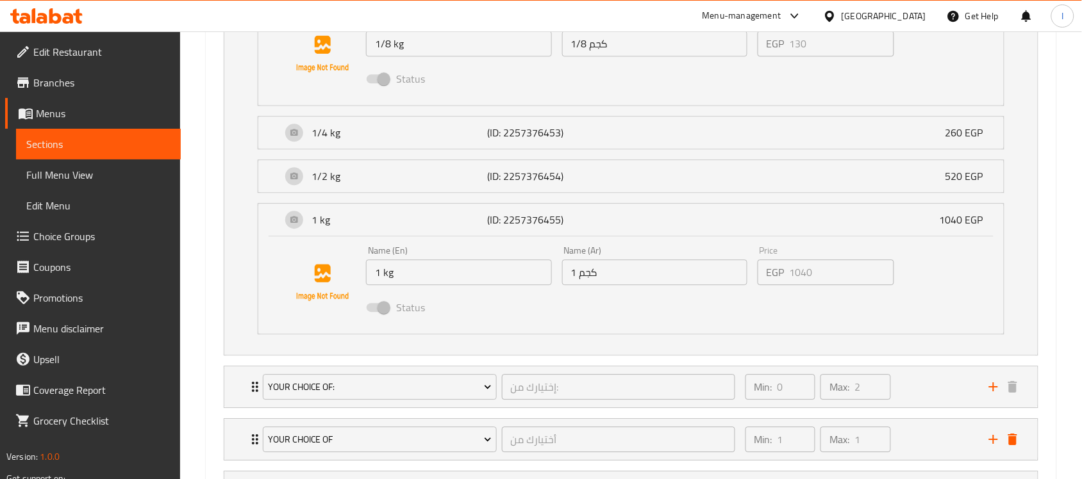
scroll to position [906, 0]
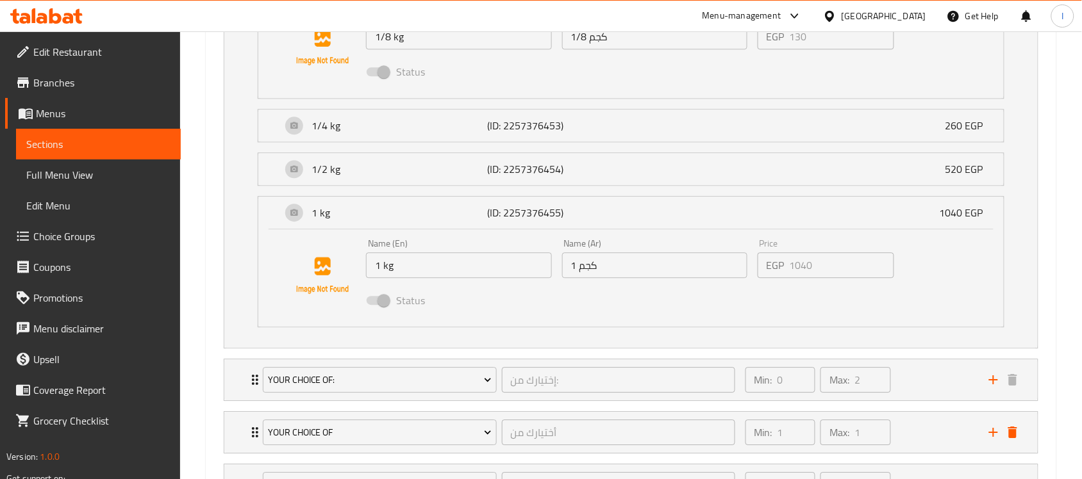
drag, startPoint x: 950, startPoint y: 263, endPoint x: 976, endPoint y: 271, distance: 27.4
click at [976, 271] on div "Name (En) 1 kg Name (En) Name (Ar) 1 كجم Name (Ar) Price EGP 1040 Price Status" at bounding box center [631, 275] width 704 height 87
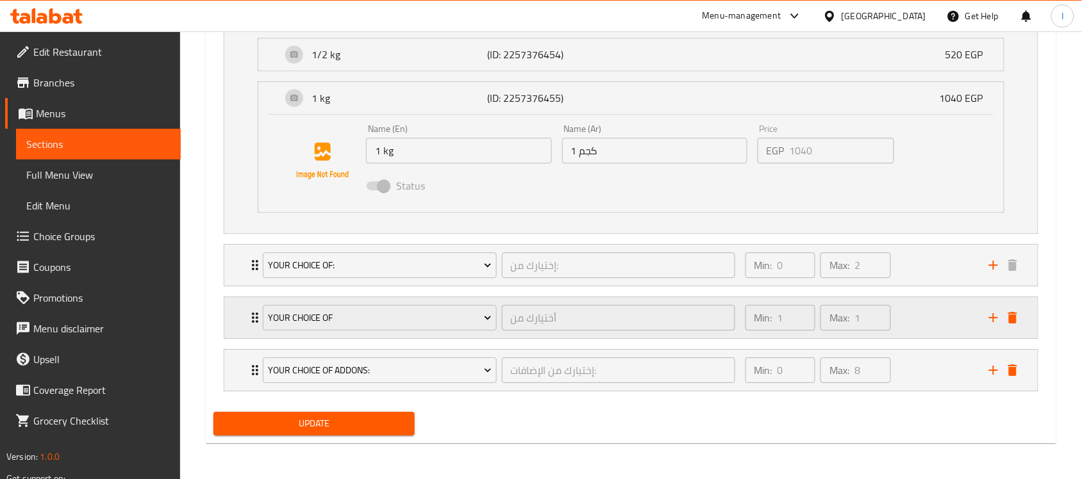
scroll to position [1022, 0]
click at [1013, 374] on icon "delete" at bounding box center [1012, 371] width 9 height 12
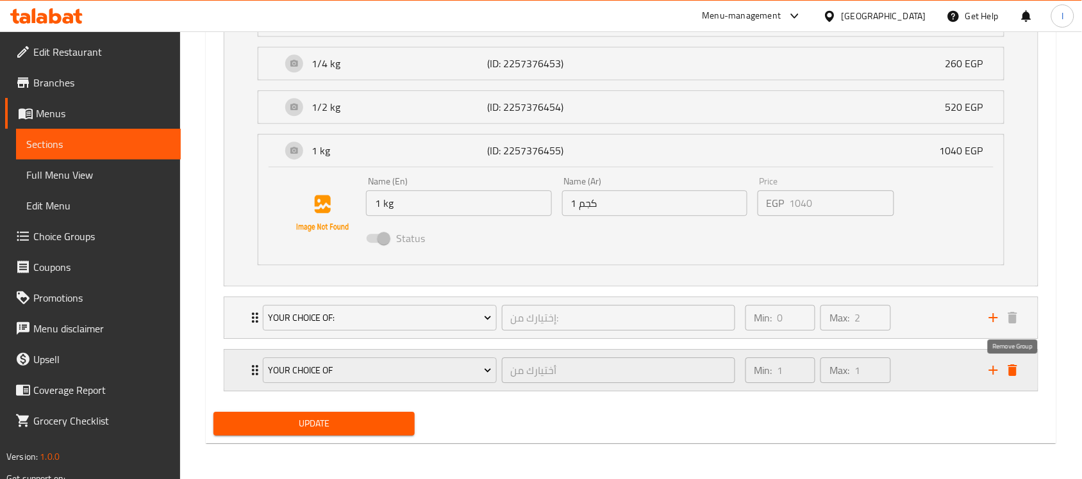
scroll to position [969, 0]
click at [343, 426] on span "Update" at bounding box center [314, 424] width 181 height 16
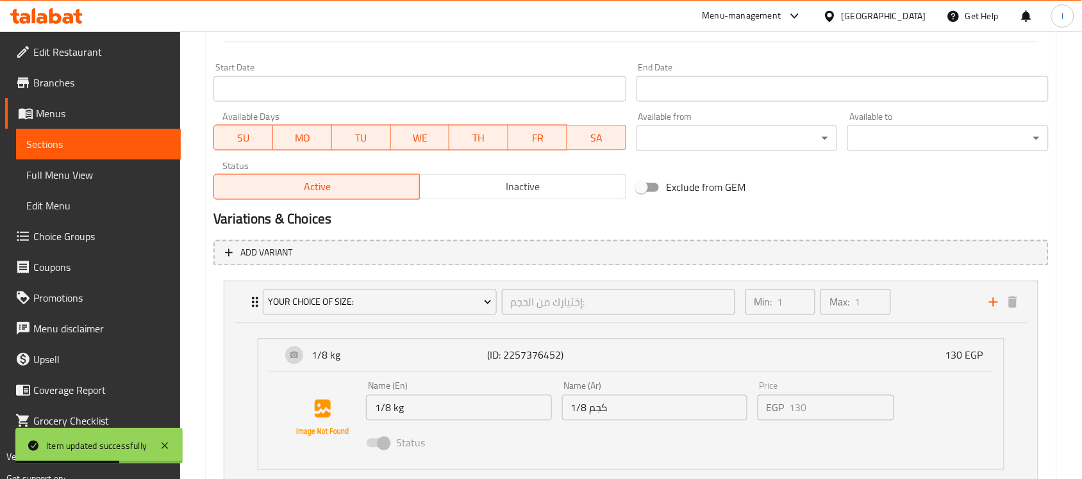
scroll to position [328, 0]
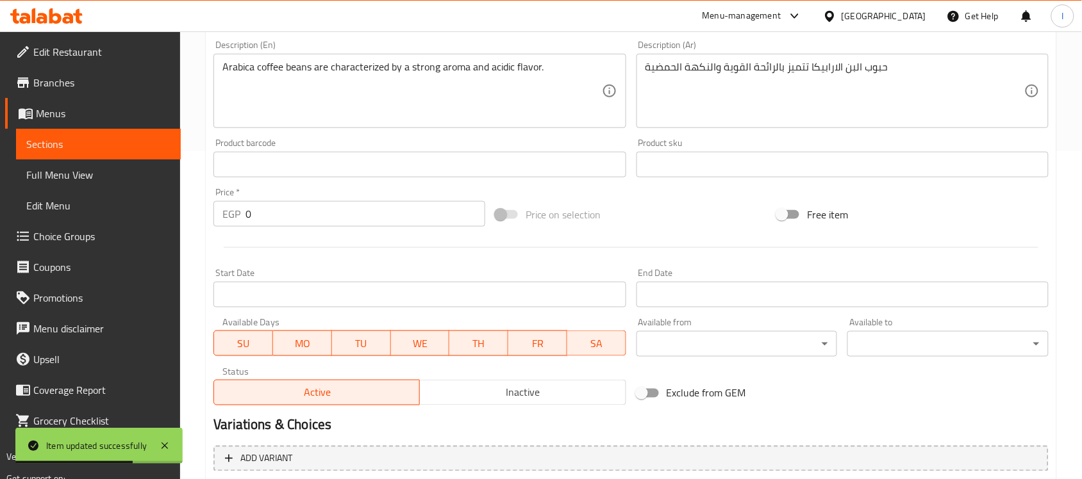
click at [68, 148] on span "Sections" at bounding box center [98, 144] width 144 height 15
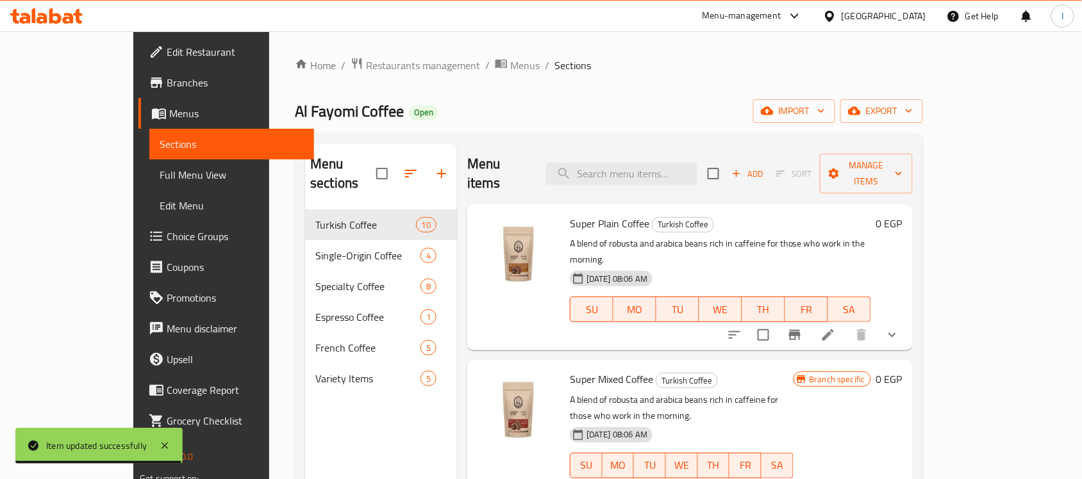
click at [774, 365] on div "Super Mixed Coffee Turkish Coffee A blend of robusta and arabica beans rich in …" at bounding box center [681, 433] width 233 height 136
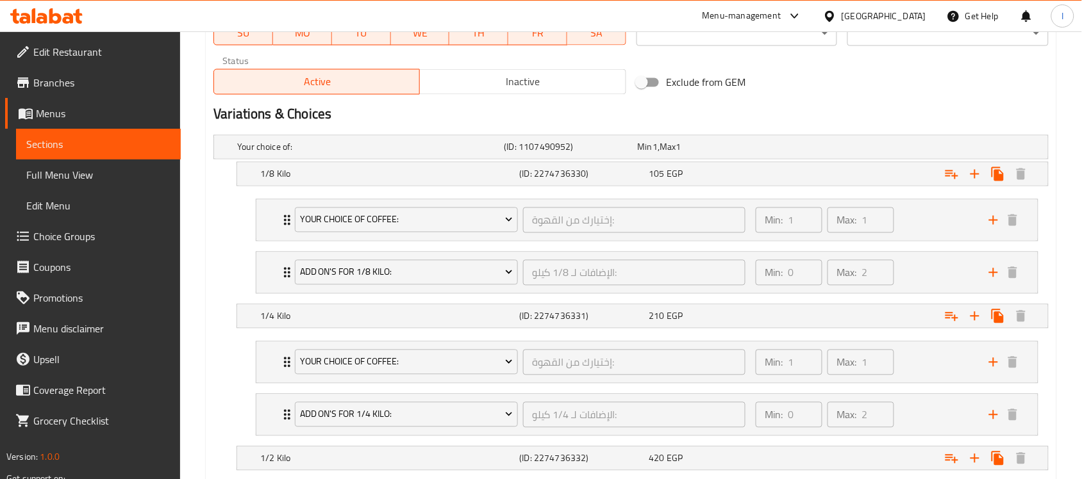
scroll to position [641, 0]
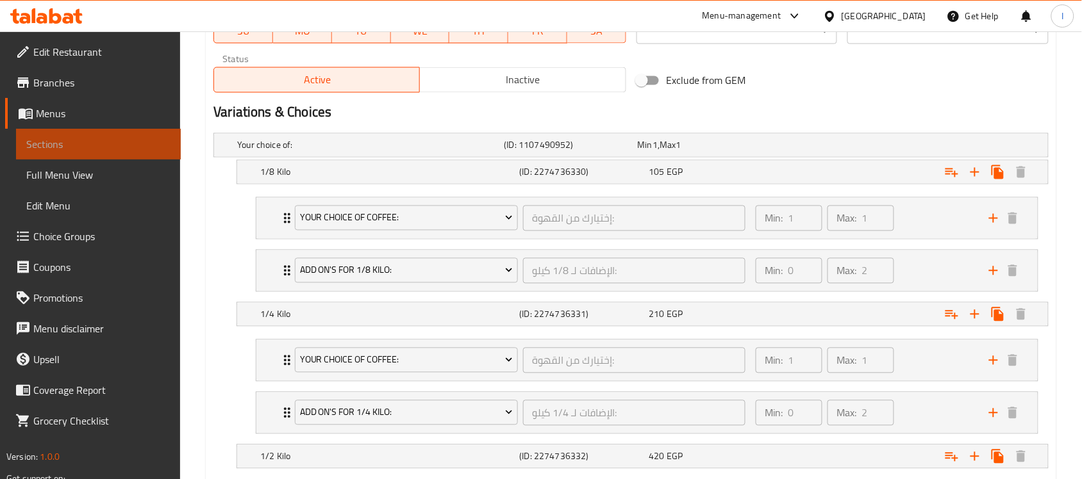
click at [99, 148] on span "Sections" at bounding box center [98, 144] width 144 height 15
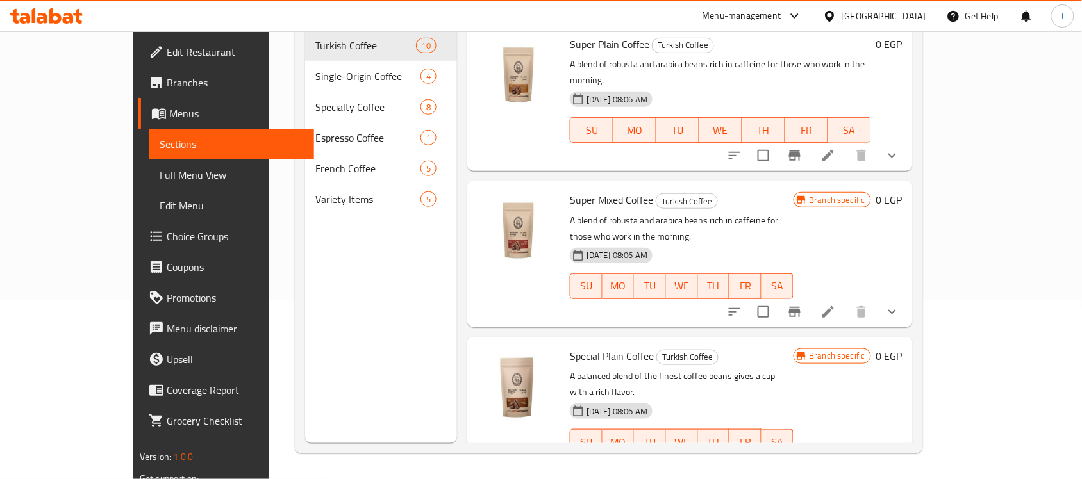
scroll to position [180, 0]
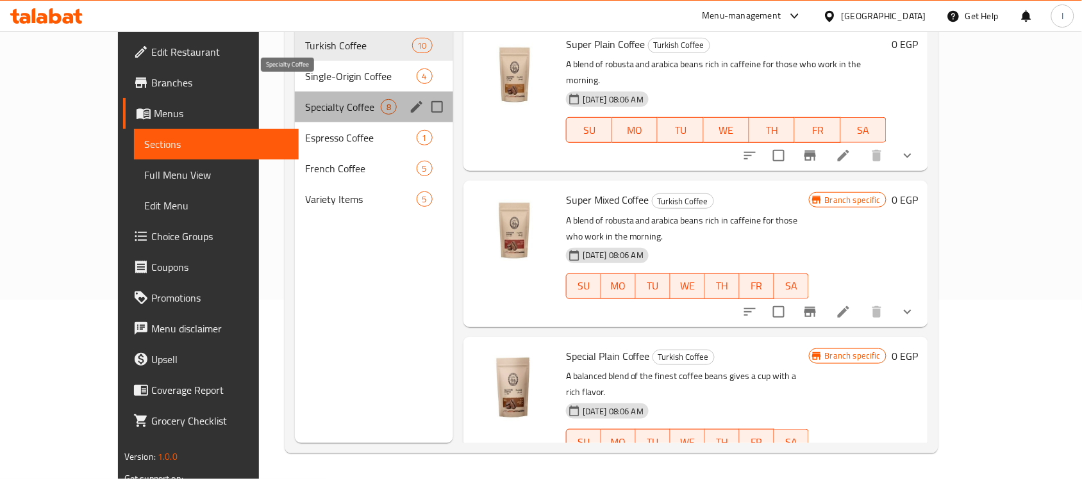
click at [305, 99] on span "Specialty Coffee" at bounding box center [343, 106] width 76 height 15
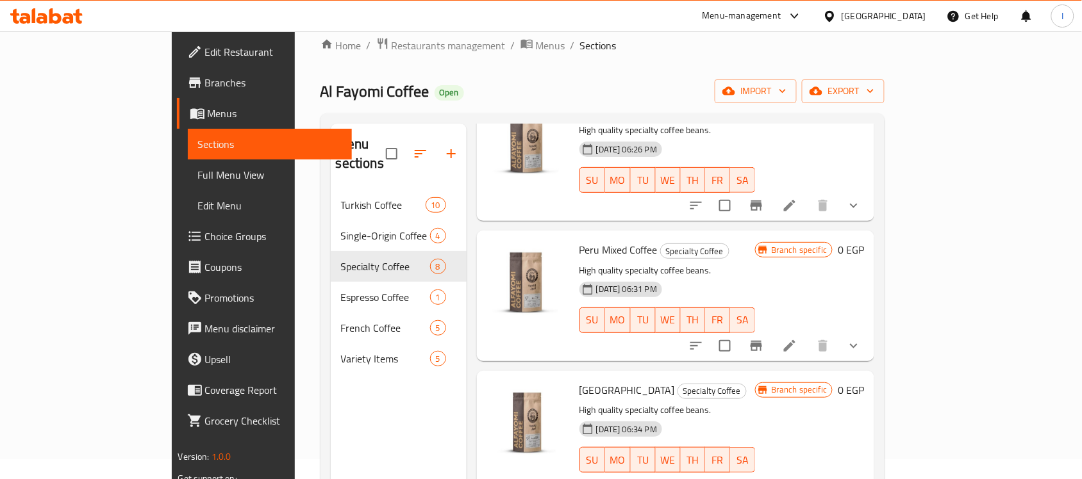
scroll to position [671, 0]
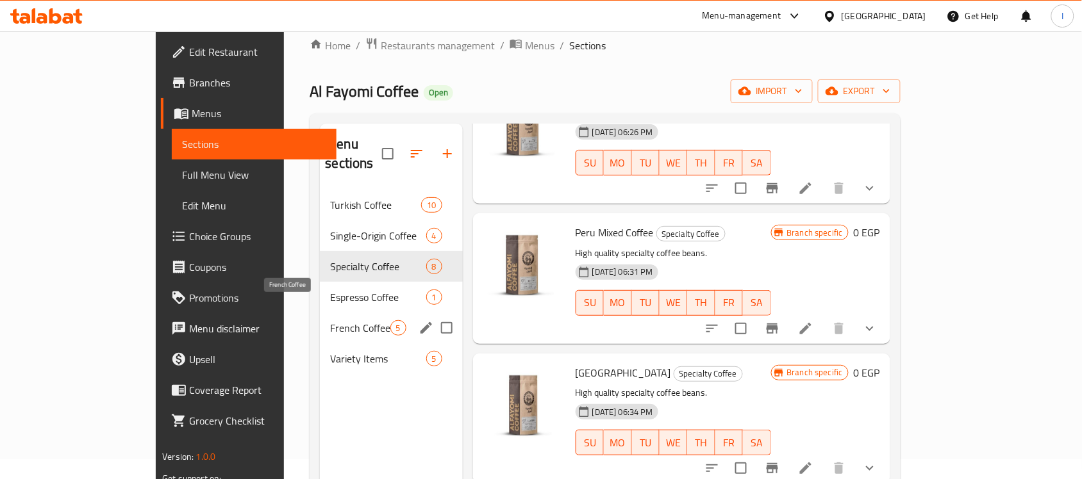
click at [330, 320] on span "French Coffee" at bounding box center [360, 327] width 60 height 15
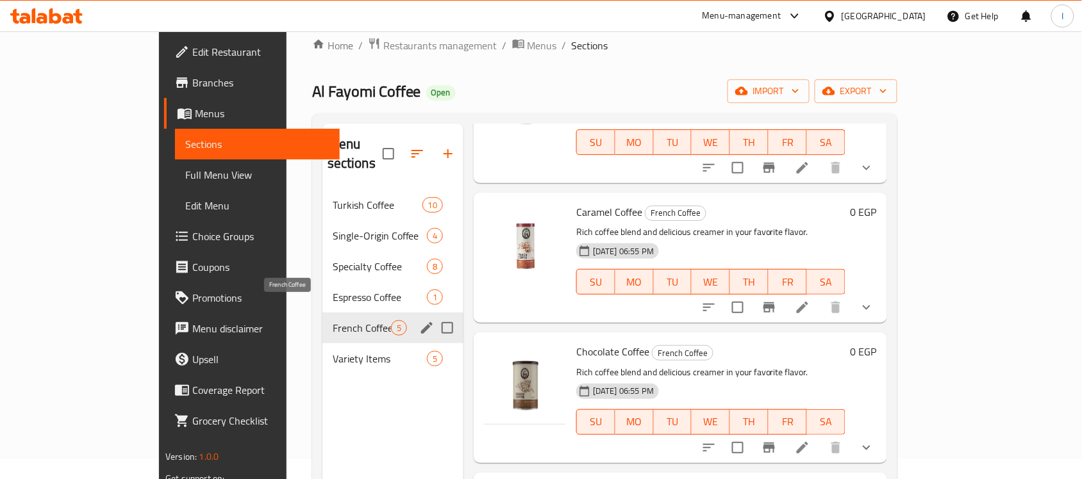
scroll to position [251, 0]
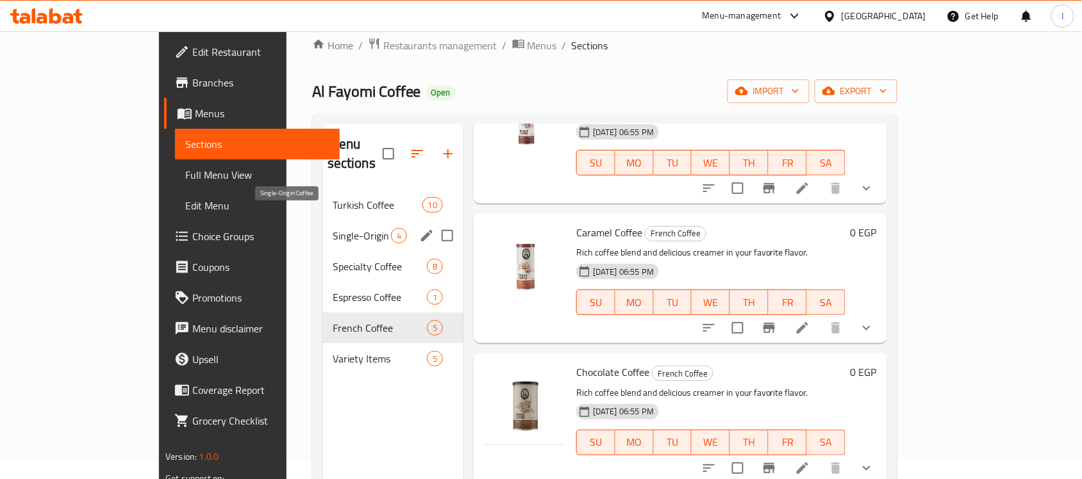
click at [333, 228] on span "Single-Origin Coffee" at bounding box center [362, 235] width 58 height 15
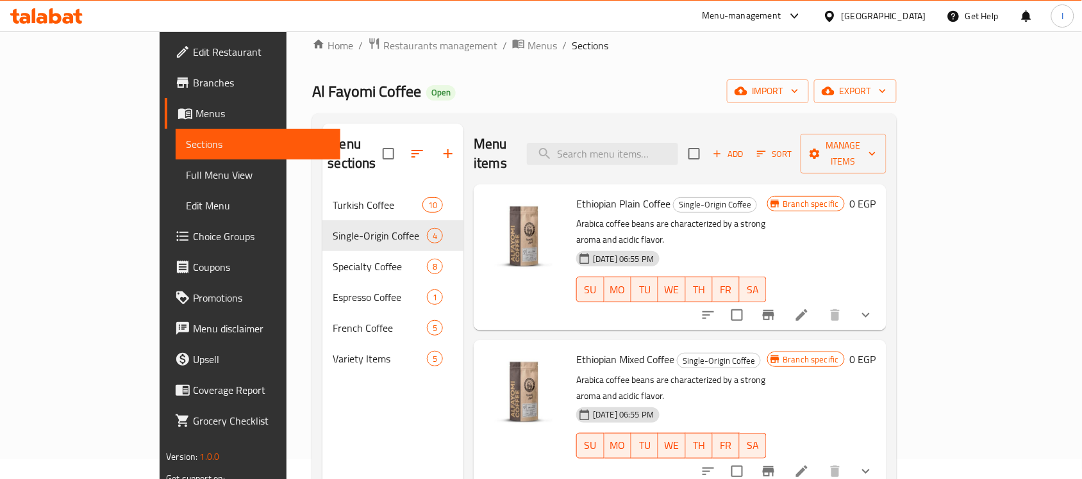
click at [772, 345] on div "Ethiopian Mixed Coffee Single-Origin Coffee Arabica coffee beans are characteri…" at bounding box center [671, 413] width 201 height 136
click at [810, 464] on icon at bounding box center [801, 471] width 15 height 15
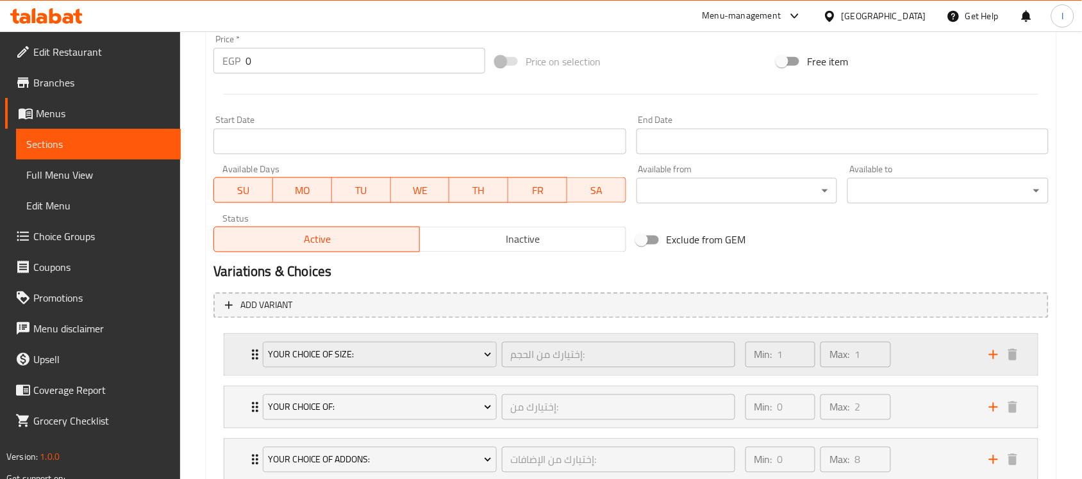
scroll to position [625, 0]
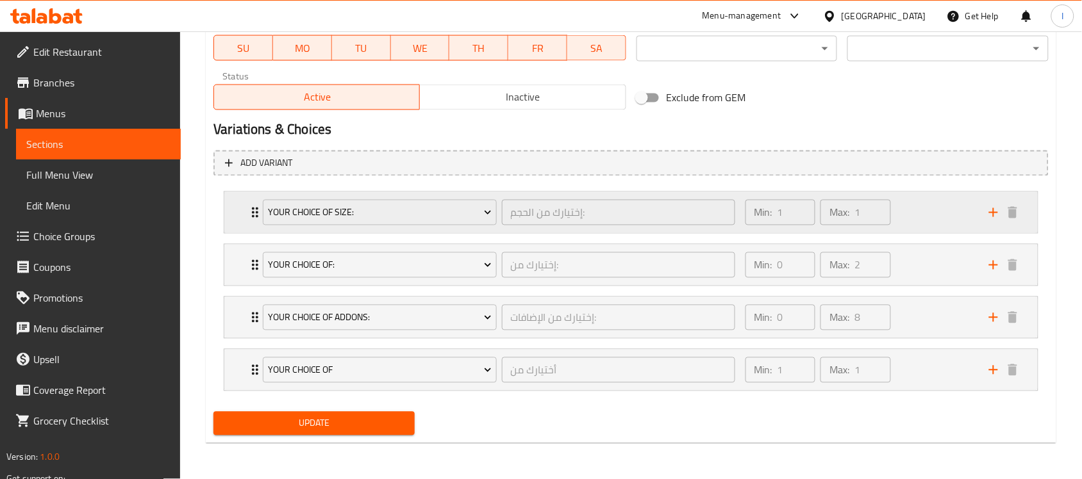
click at [920, 213] on div "Min: 1 ​ Max: 1 ​" at bounding box center [860, 212] width 244 height 41
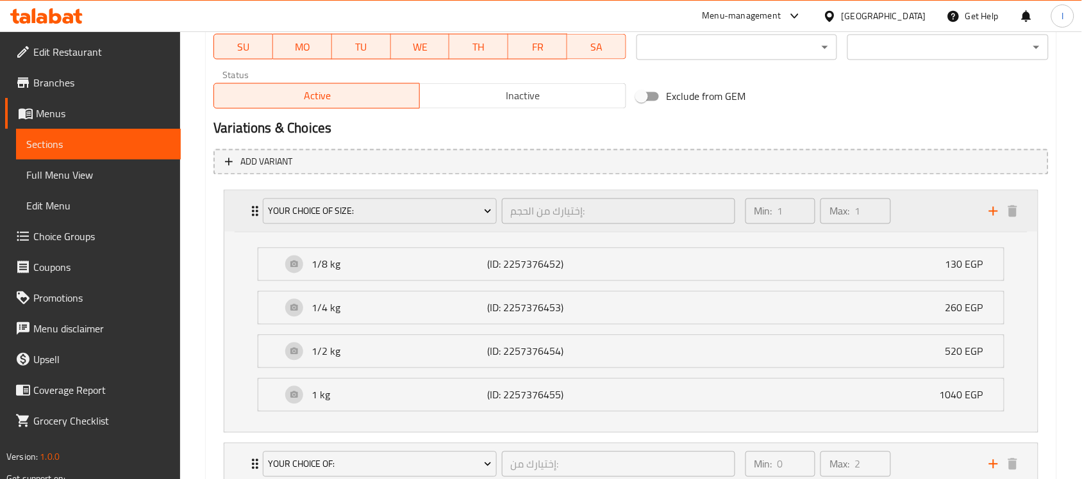
click at [254, 209] on icon "Expand" at bounding box center [254, 211] width 15 height 15
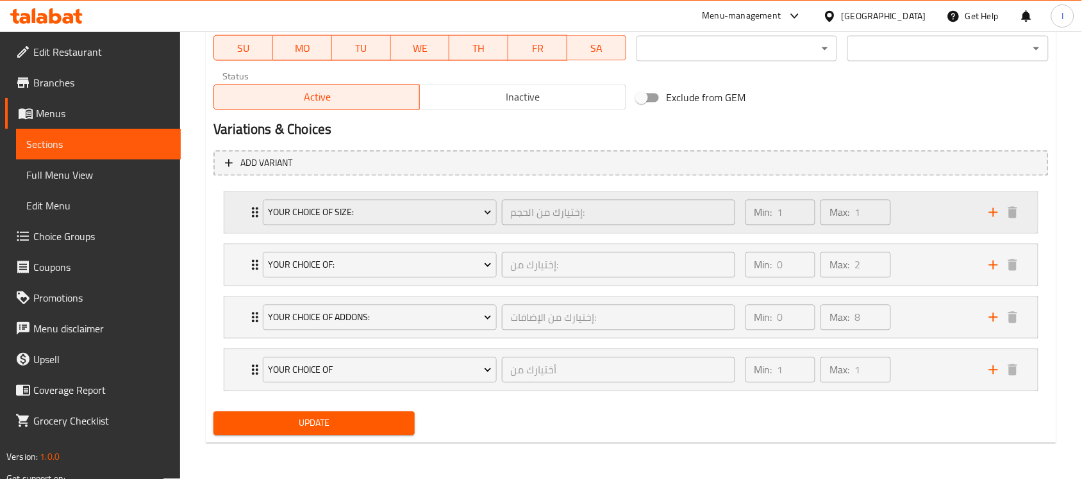
click at [254, 209] on icon "Expand" at bounding box center [254, 212] width 15 height 15
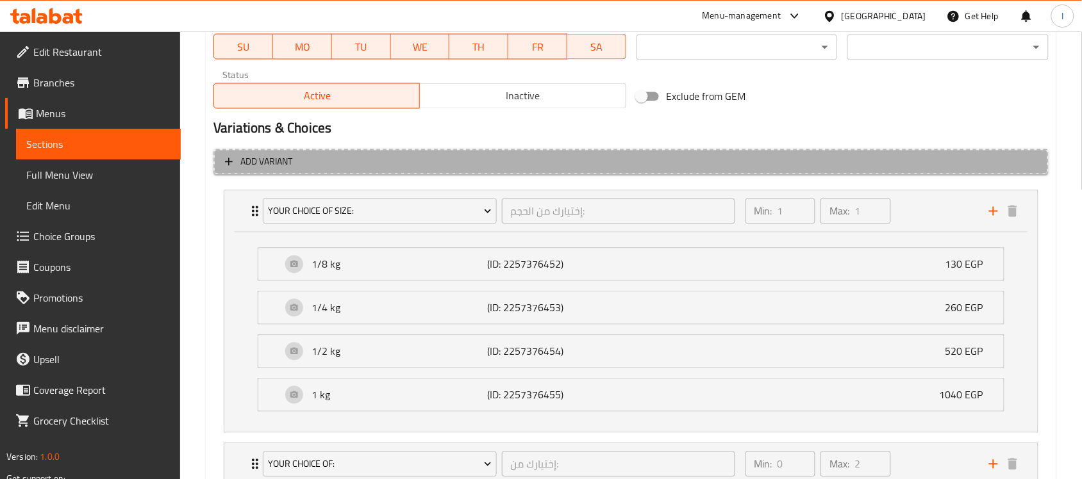
click at [277, 159] on span "Add variant" at bounding box center [266, 162] width 52 height 16
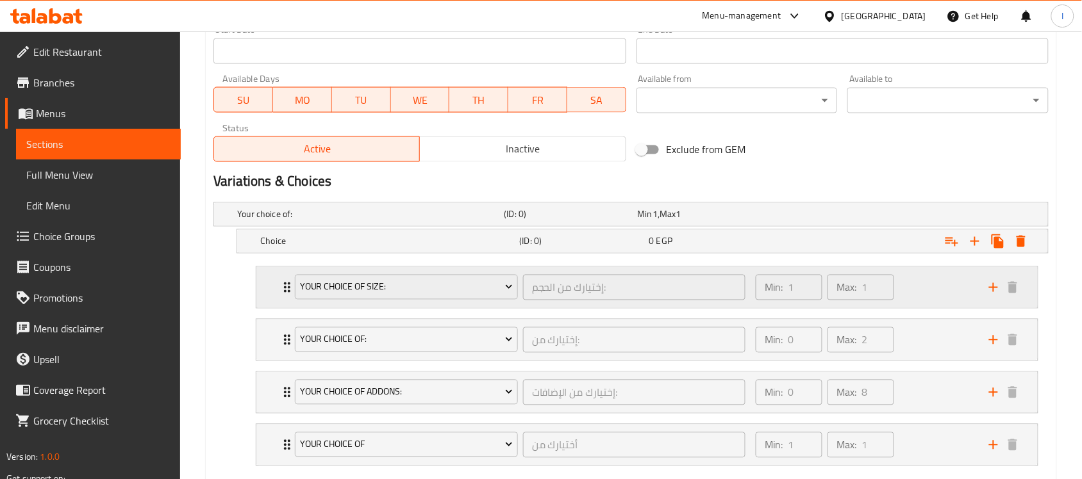
scroll to position [649, 0]
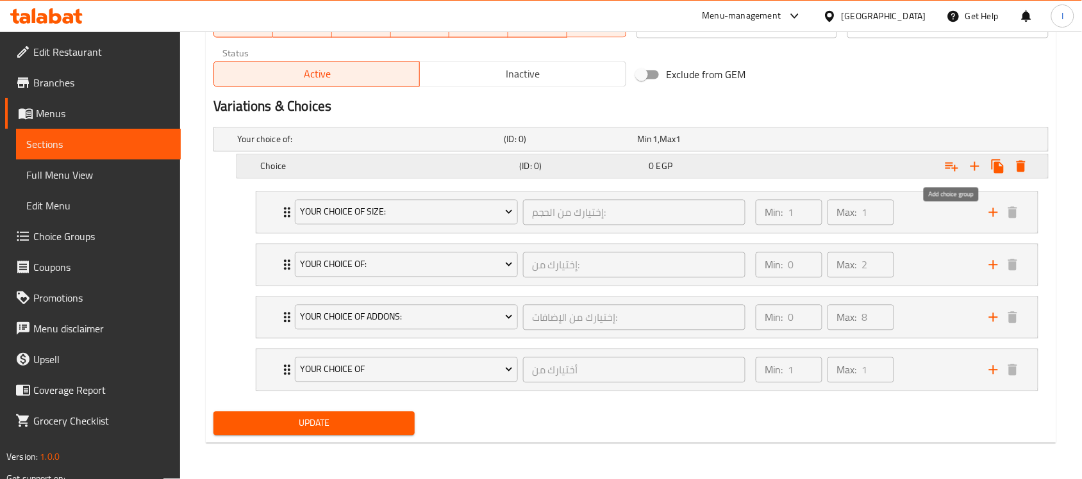
click at [956, 162] on icon "Expand" at bounding box center [951, 166] width 15 height 15
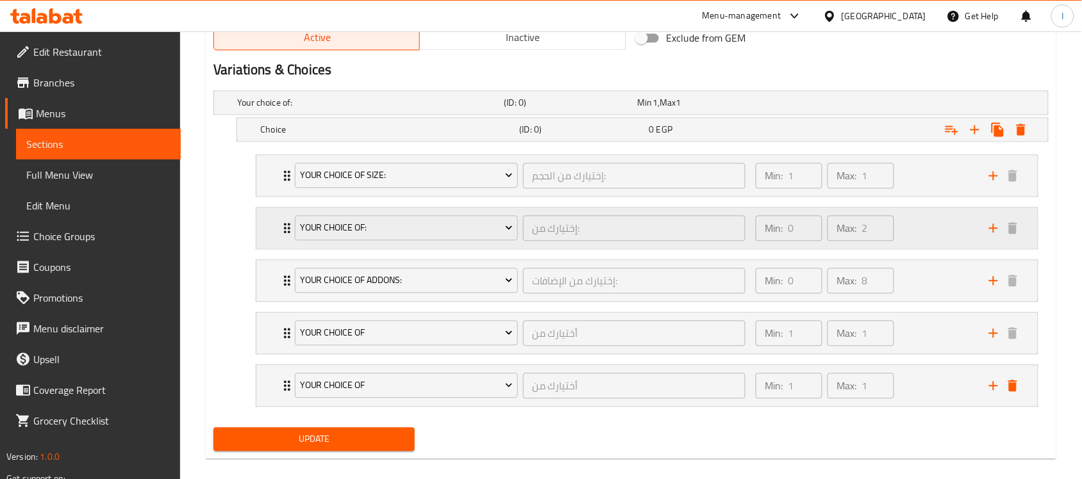
scroll to position [702, 0]
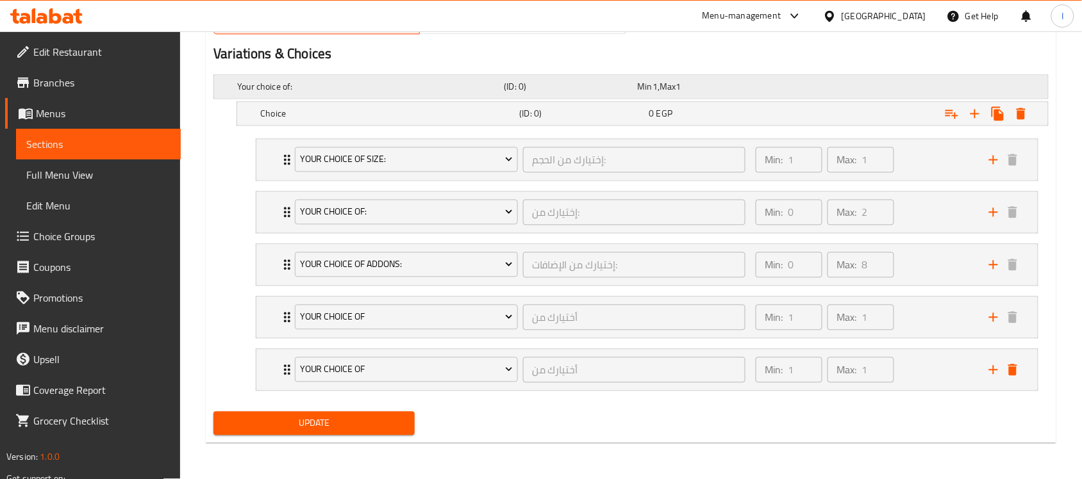
click at [779, 85] on div "Expand" at bounding box center [902, 87] width 267 height 5
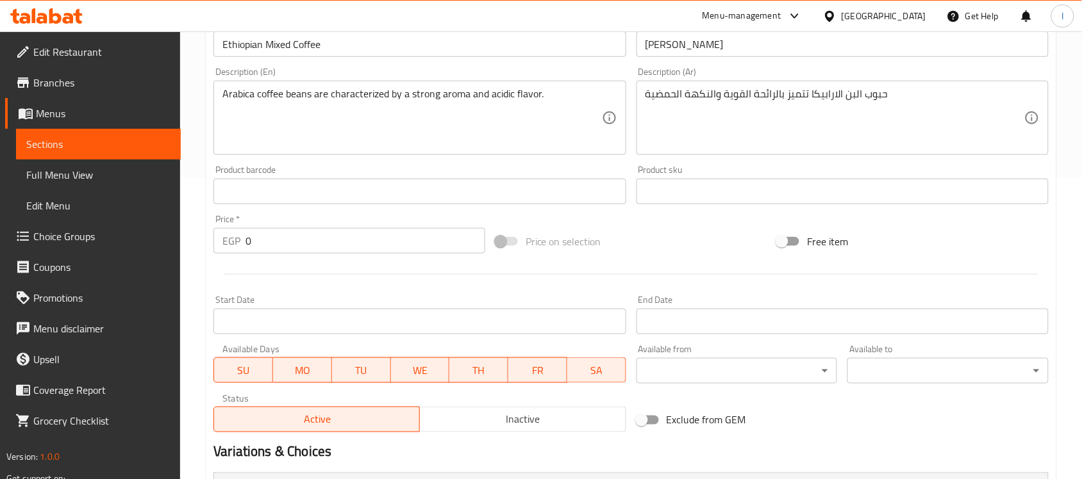
scroll to position [61, 0]
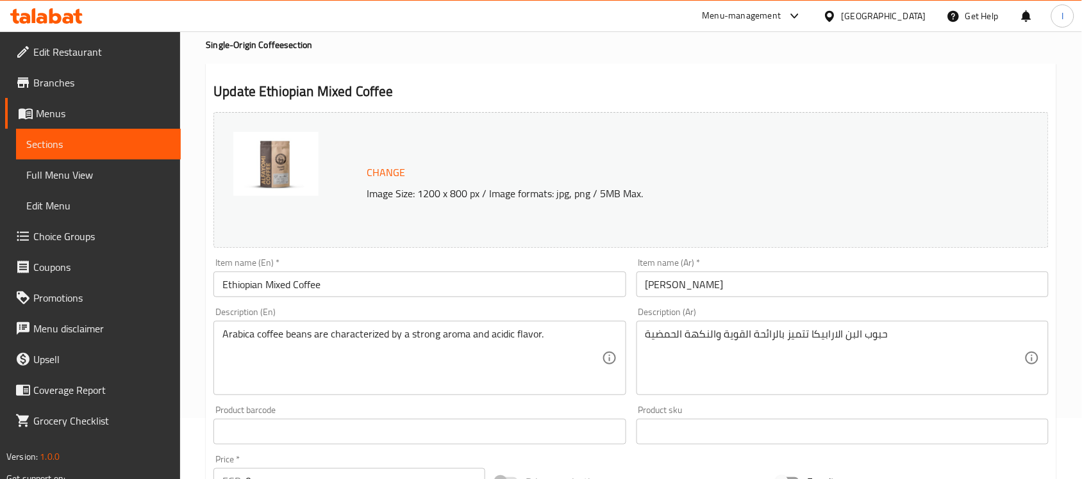
click at [59, 183] on span "Full Menu View" at bounding box center [98, 174] width 144 height 15
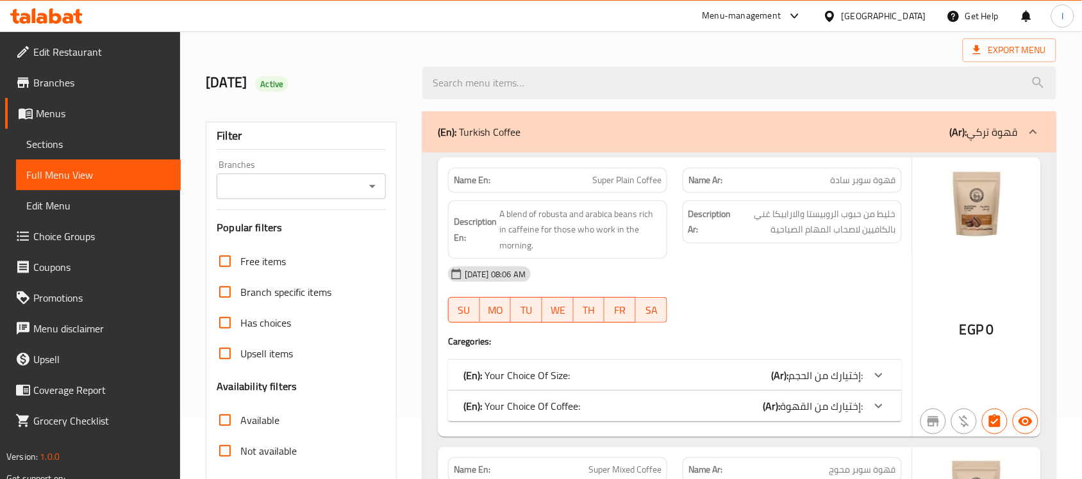
click at [68, 151] on span "Sections" at bounding box center [98, 144] width 144 height 15
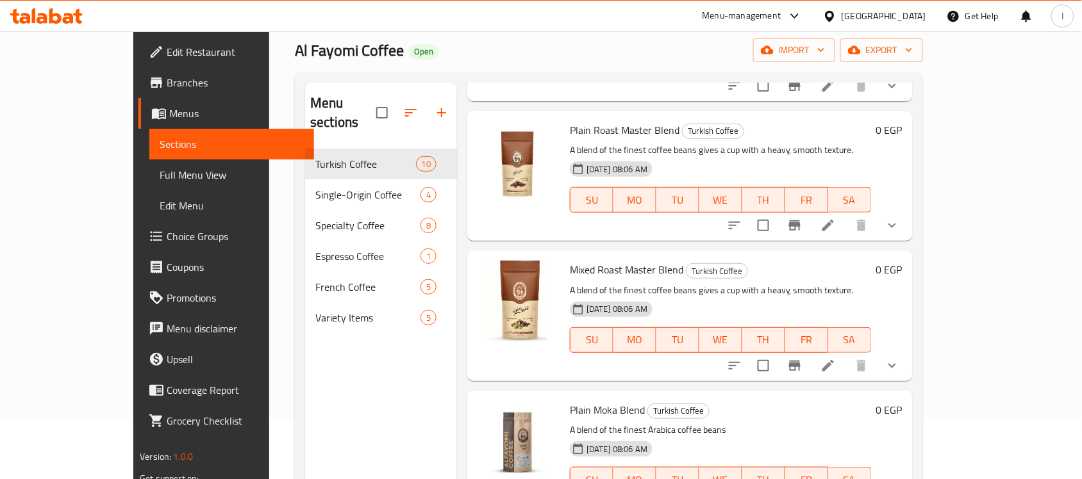
scroll to position [881, 0]
